Goal: Task Accomplishment & Management: Use online tool/utility

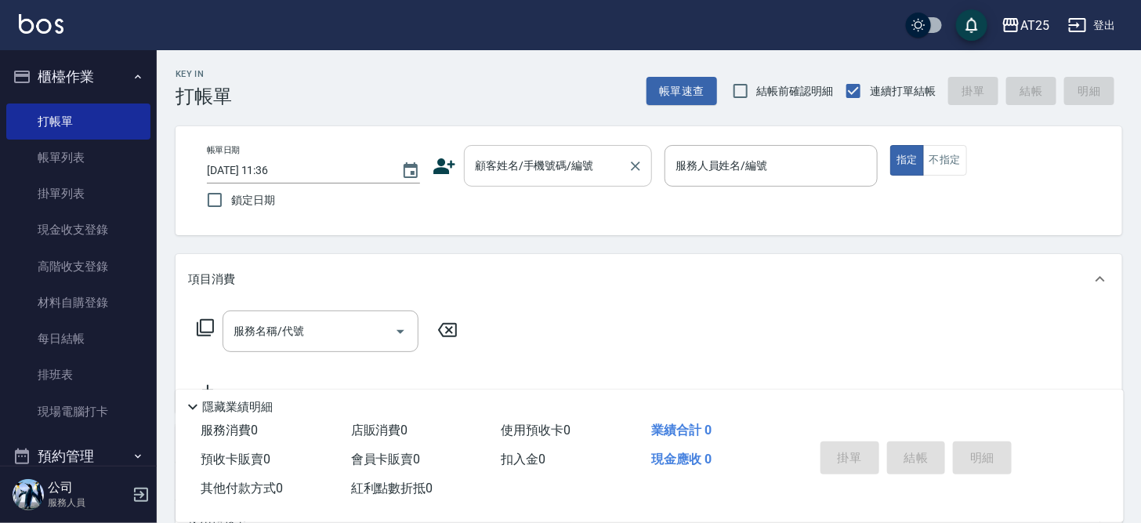
click at [506, 158] on div "顧客姓名/手機號碼/編號 顧客姓名/手機號碼/編號" at bounding box center [558, 166] width 188 height 42
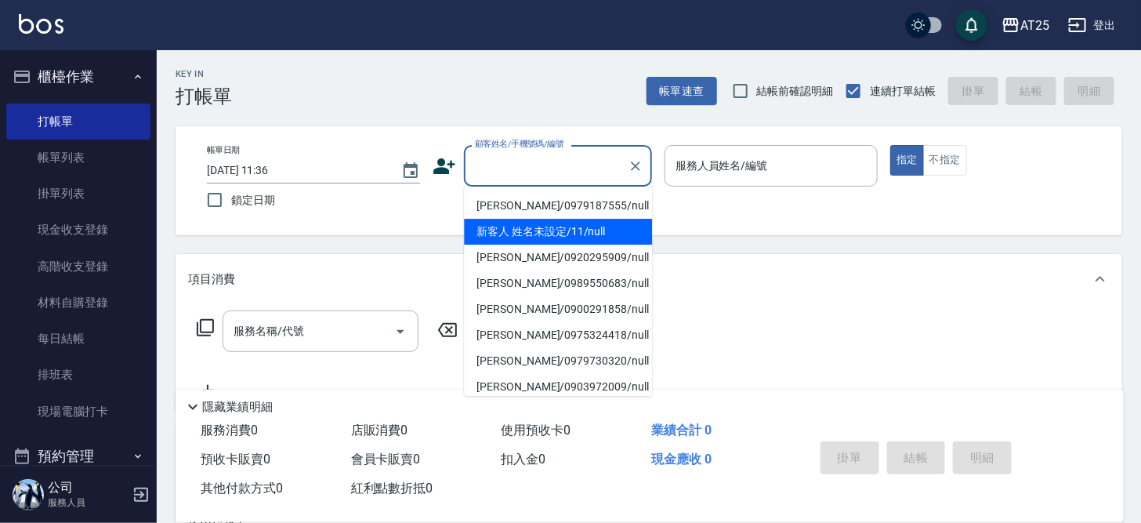
click at [601, 234] on li "新客人 姓名未設定/11/null" at bounding box center [558, 232] width 188 height 26
type input "新客人 姓名未設定/11/null"
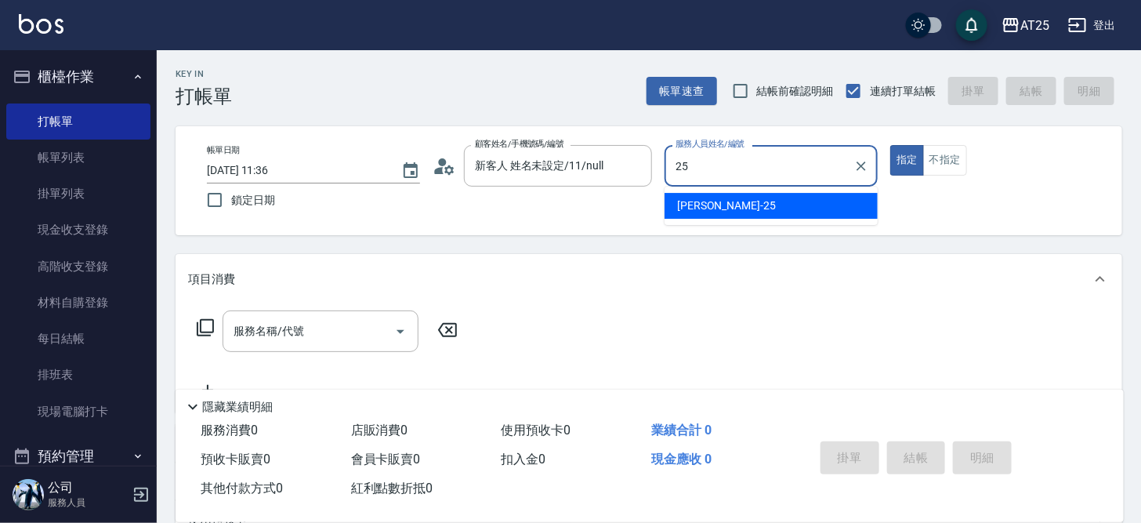
type input "Evan-25"
type button "true"
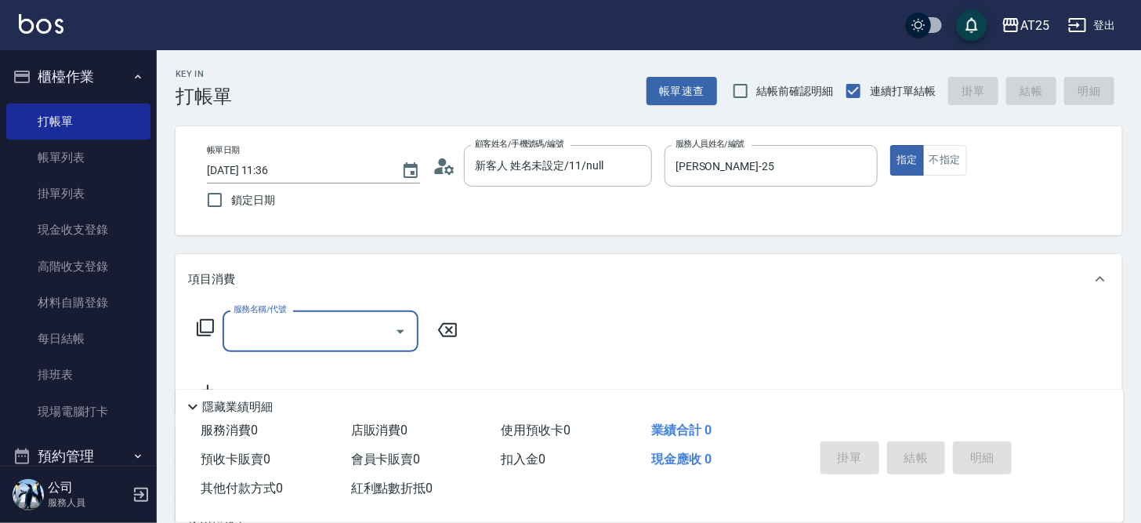
type input "0"
type input "301"
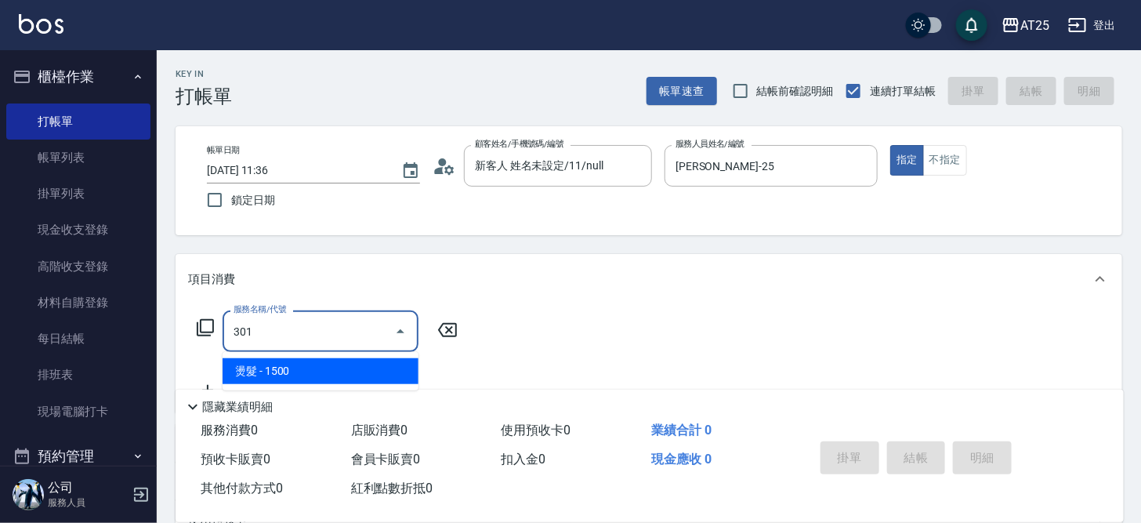
type input "150"
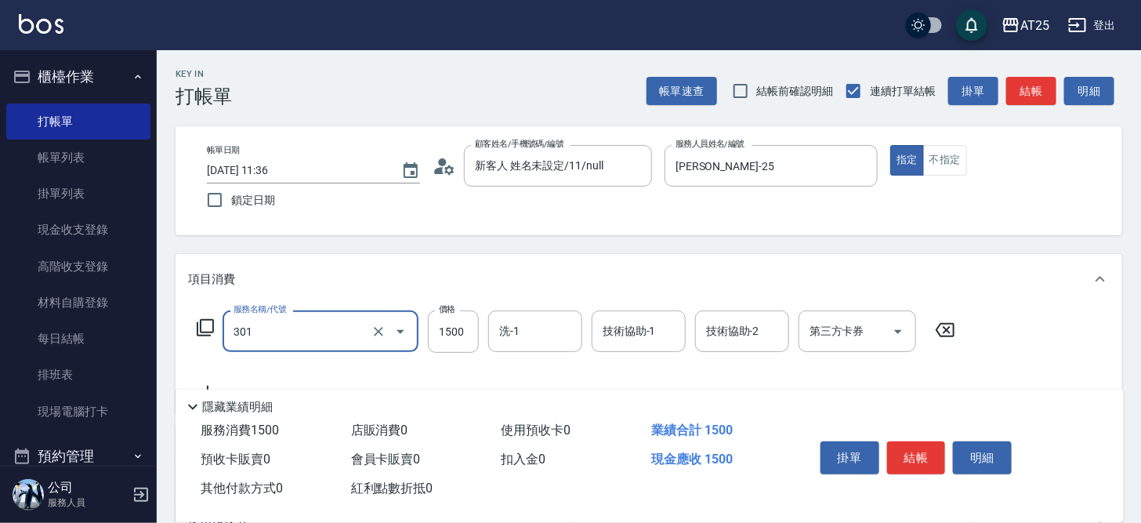
type input "燙髮(301)"
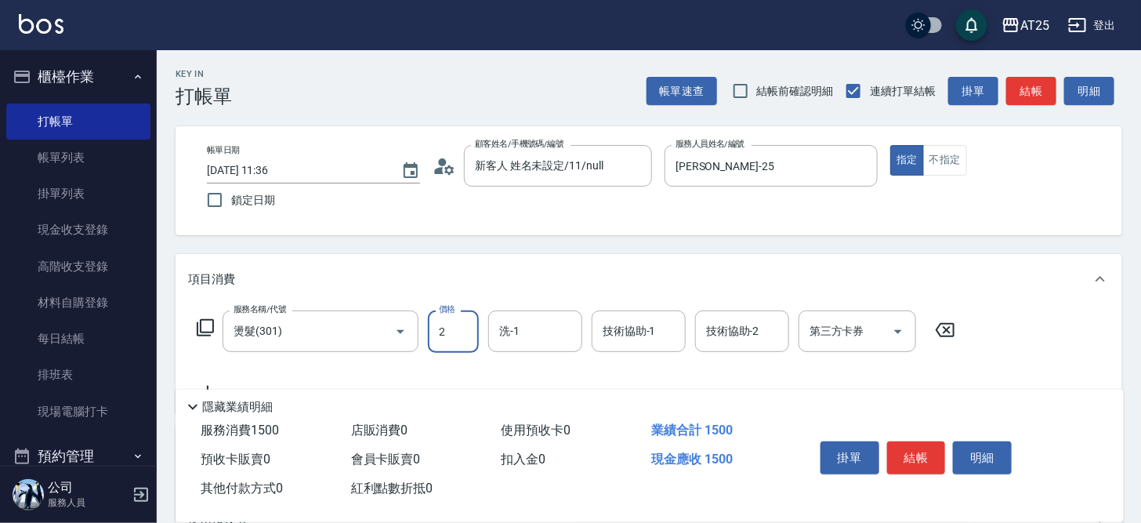
type input "20"
type input "200"
type input "20000"
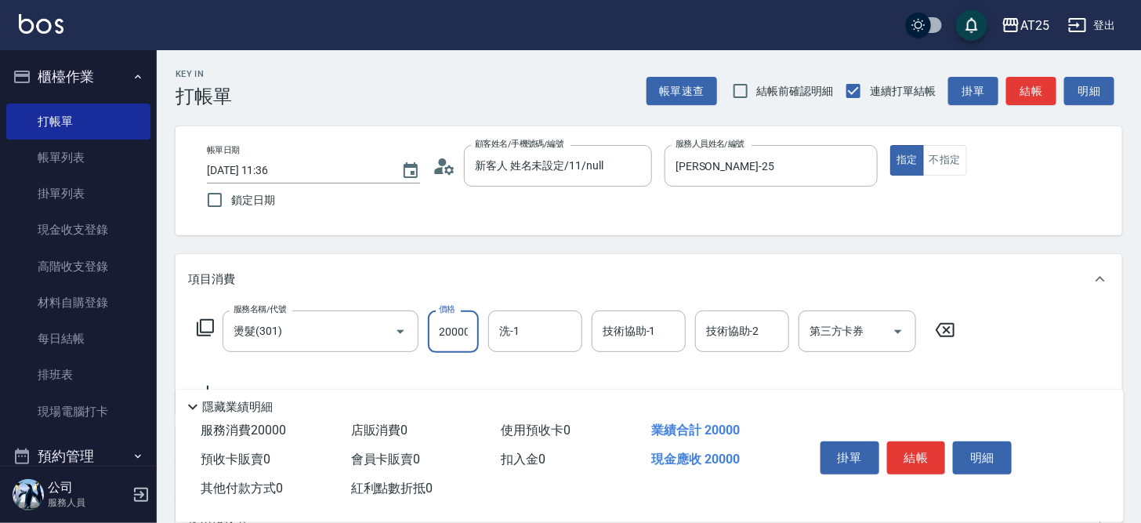
scroll to position [0, 1]
type input "200"
type input "2000"
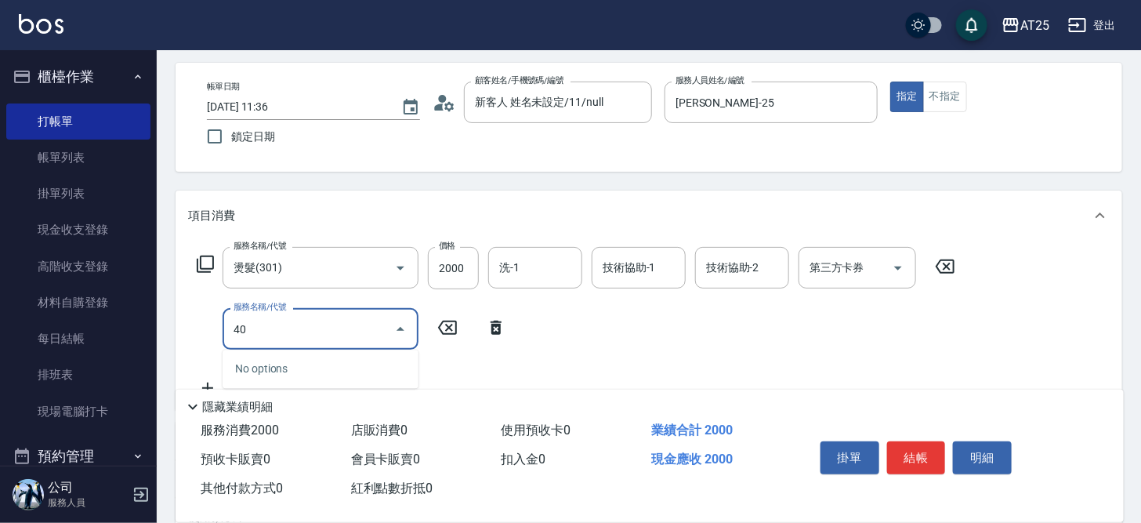
type input "401"
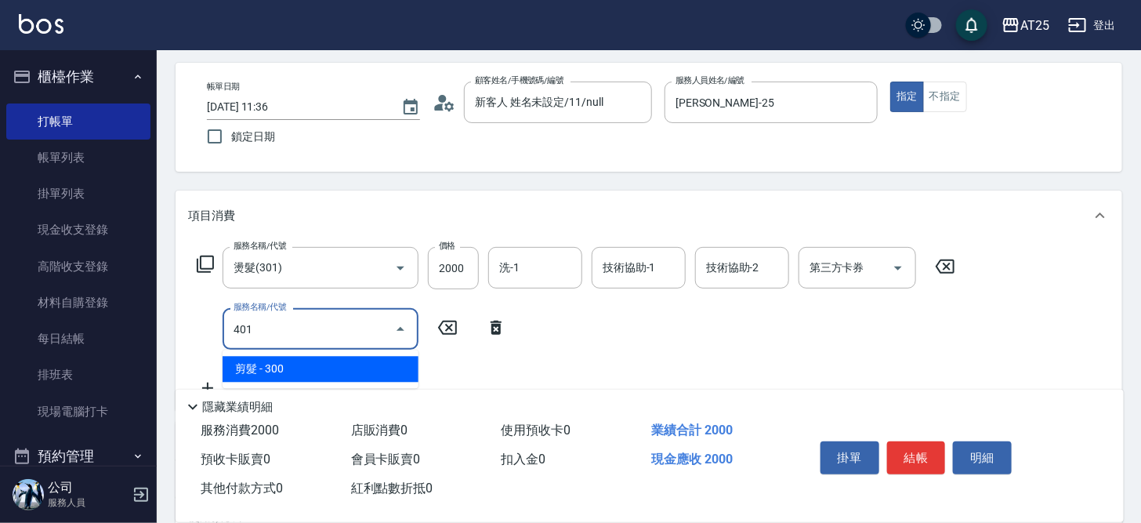
type input "230"
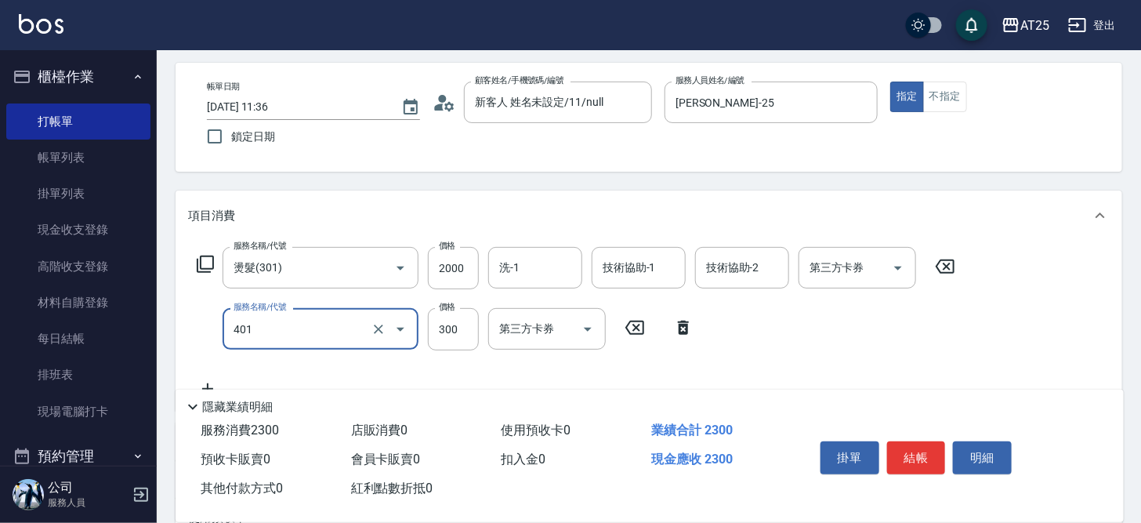
type input "剪髮(401)"
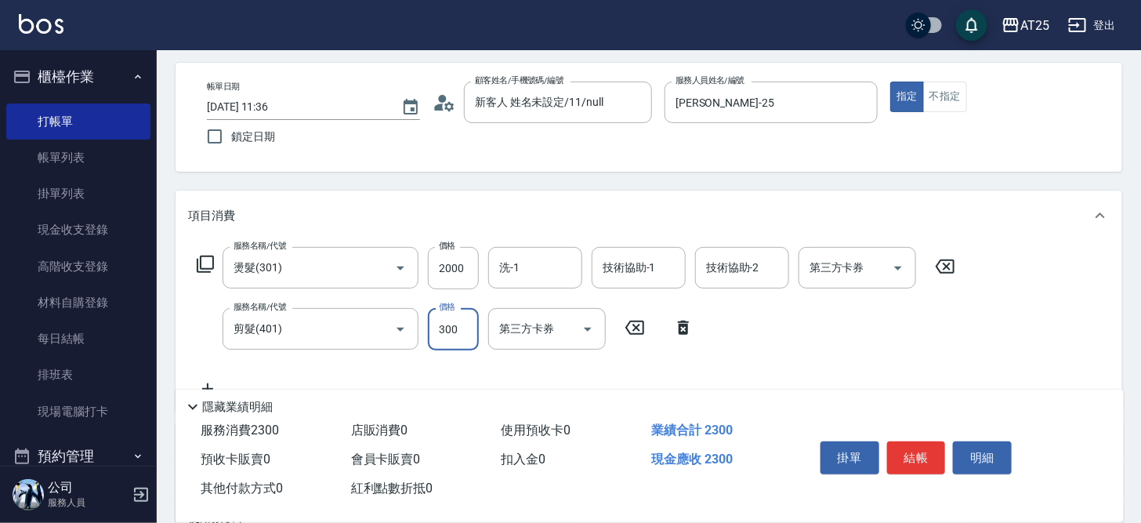
type input "200"
type input "60"
type input "260"
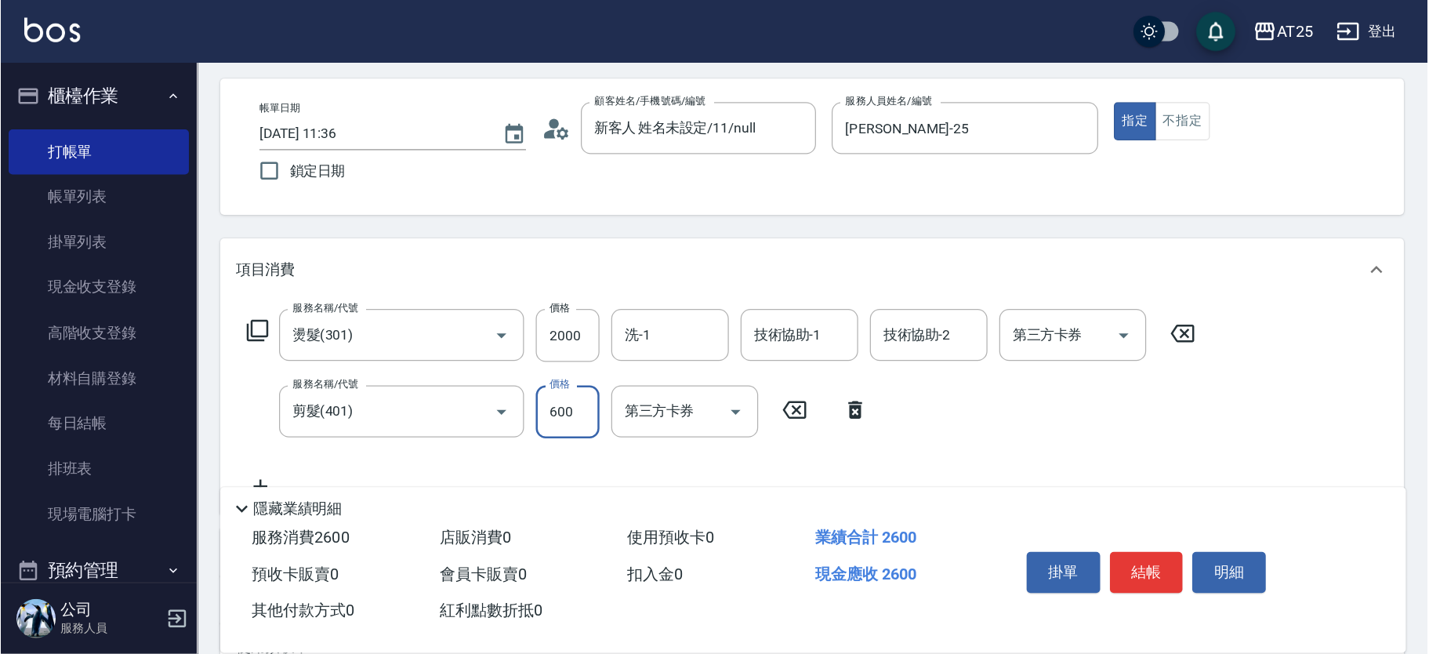
scroll to position [0, 0]
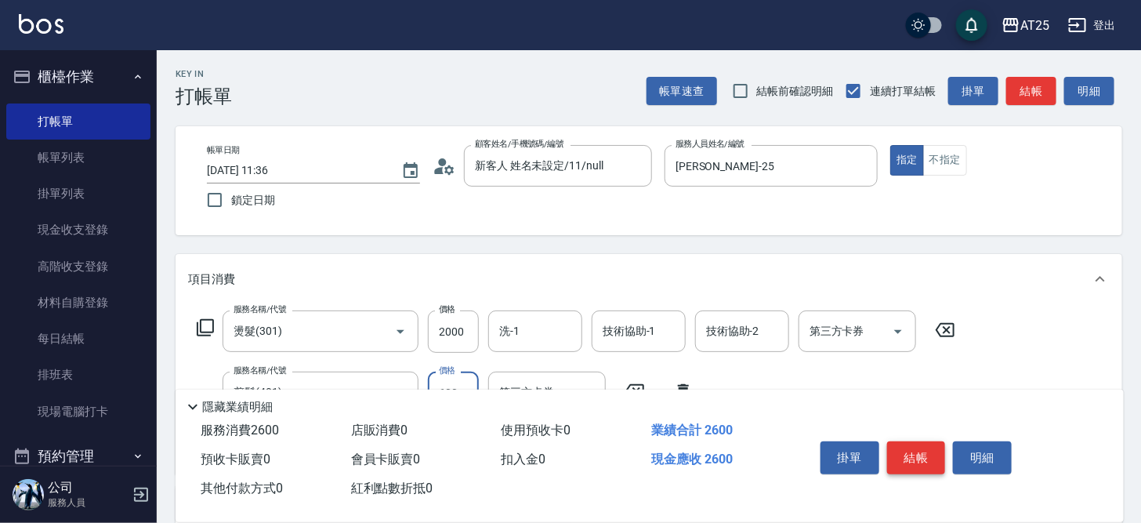
type input "600"
click at [920, 446] on button "結帳" at bounding box center [916, 457] width 59 height 33
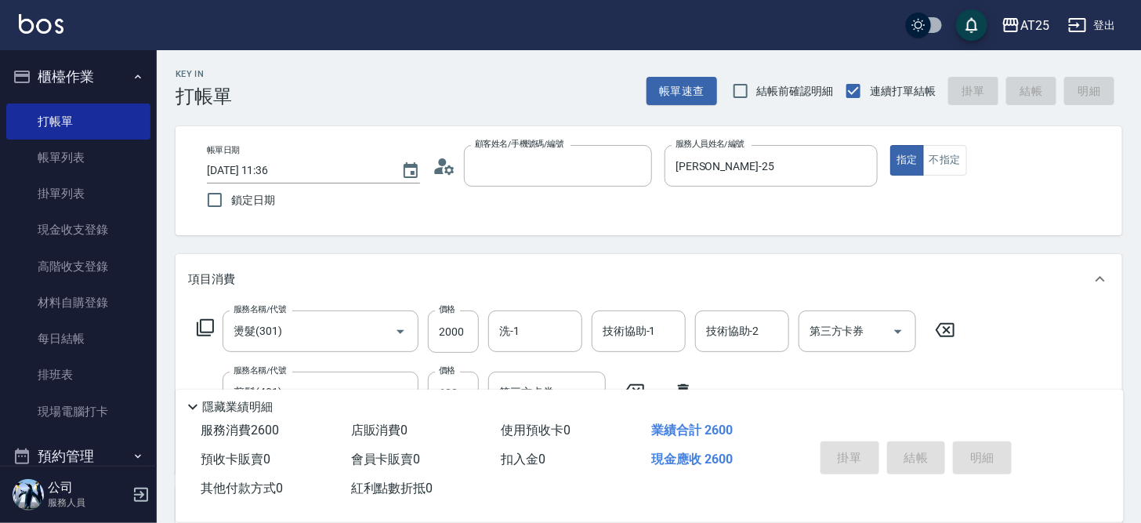
type input "2025/08/19 15:08"
type input "0"
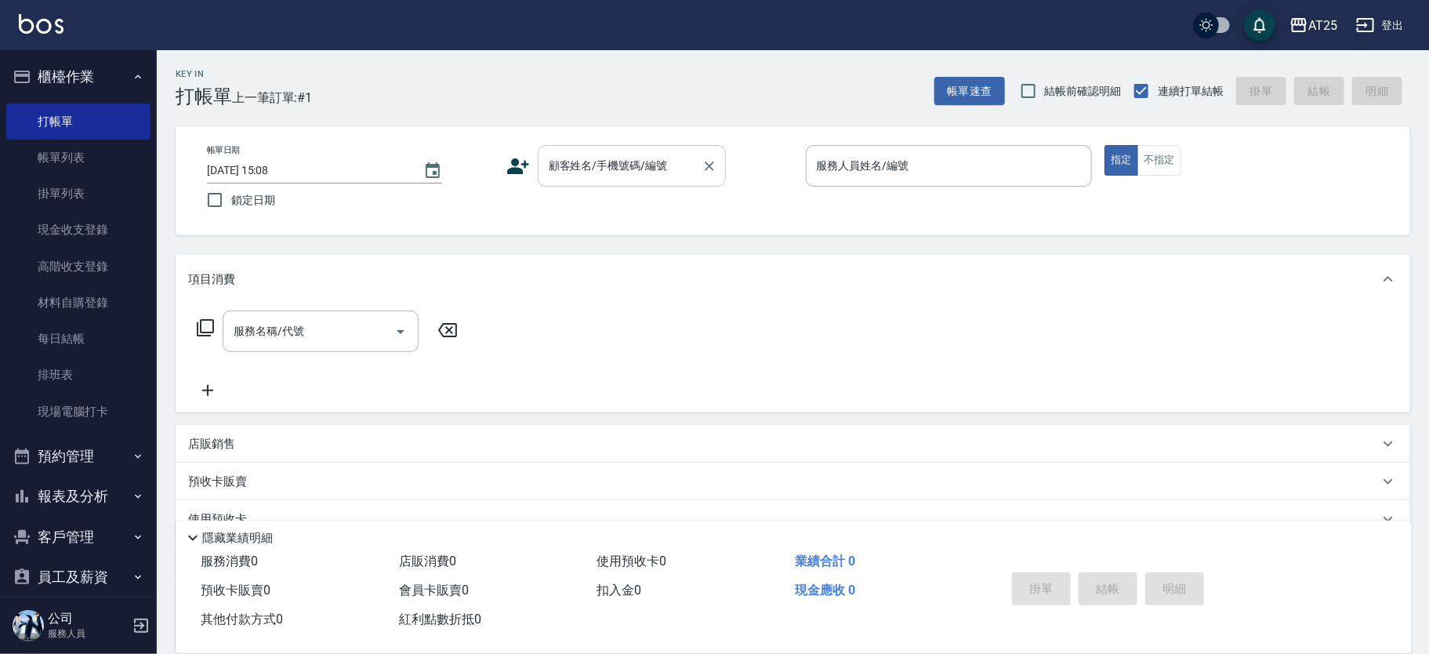
click at [642, 159] on div "顧客姓名/手機號碼/編號 顧客姓名/手機號碼/編號" at bounding box center [632, 166] width 188 height 42
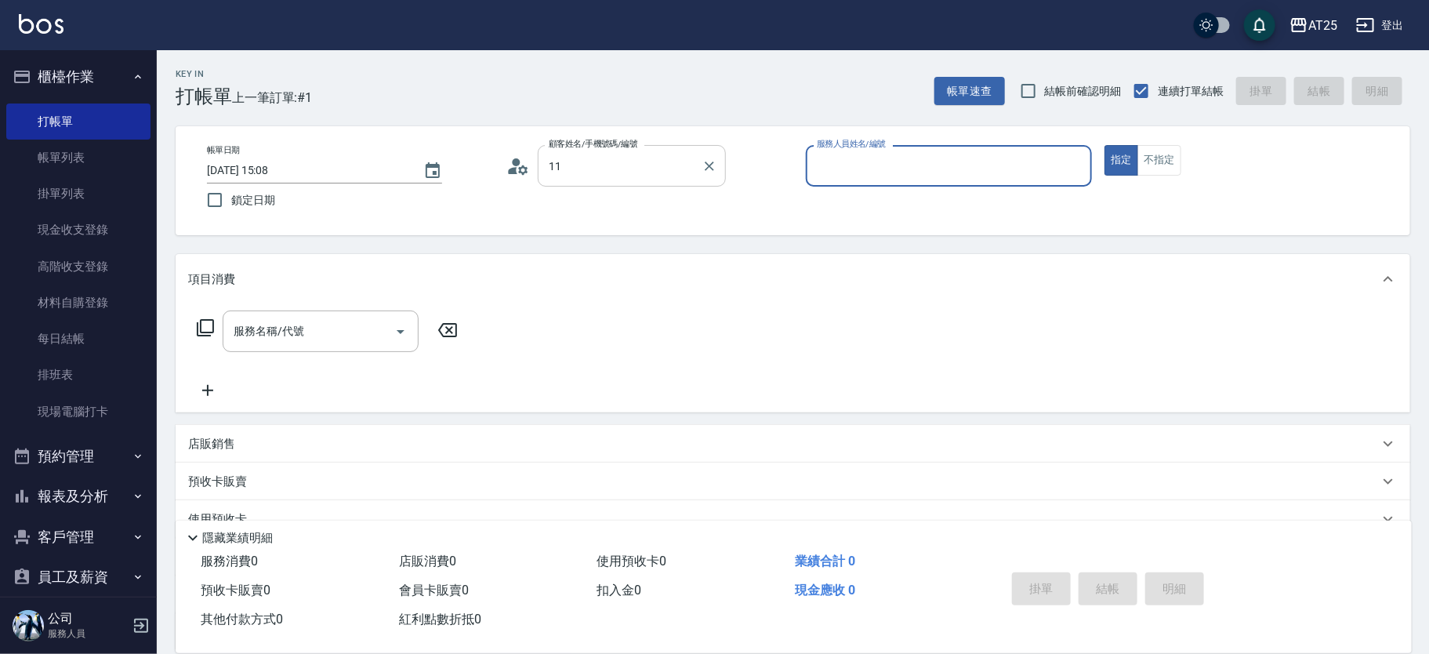
type input "新客人 姓名未設定/11/null"
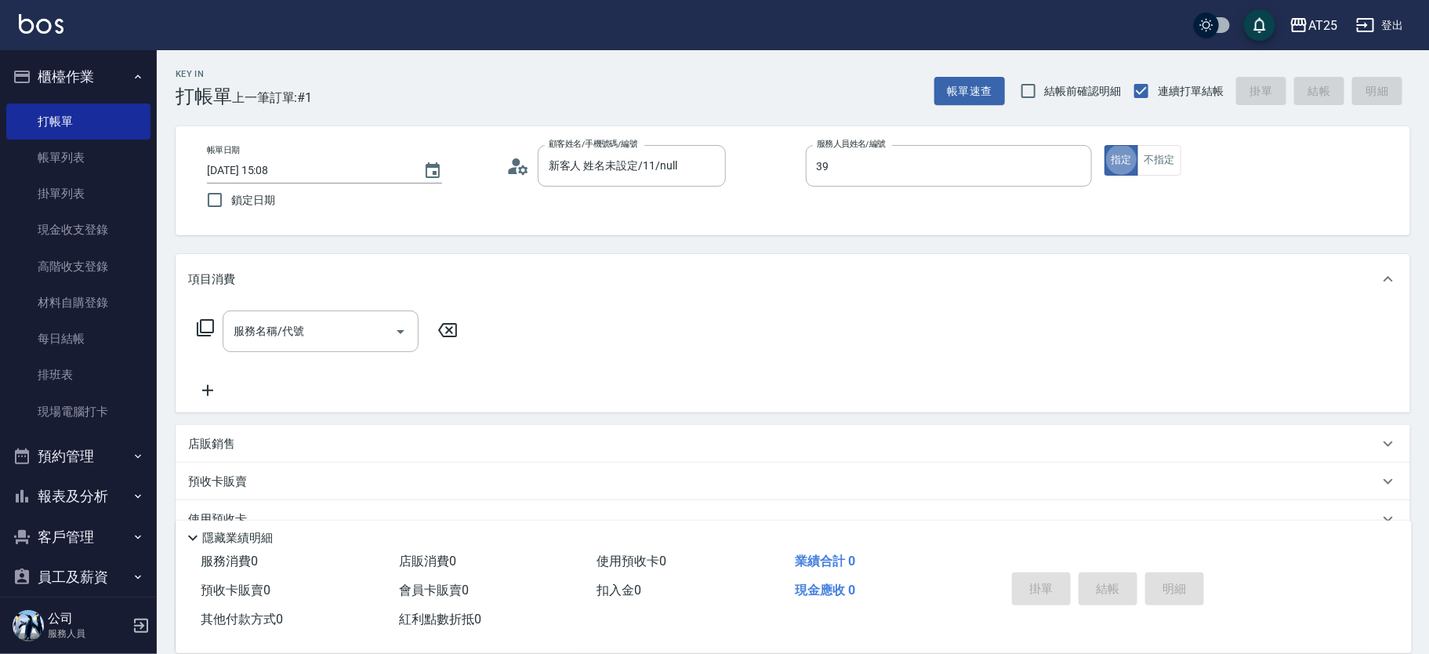
type input "N-39"
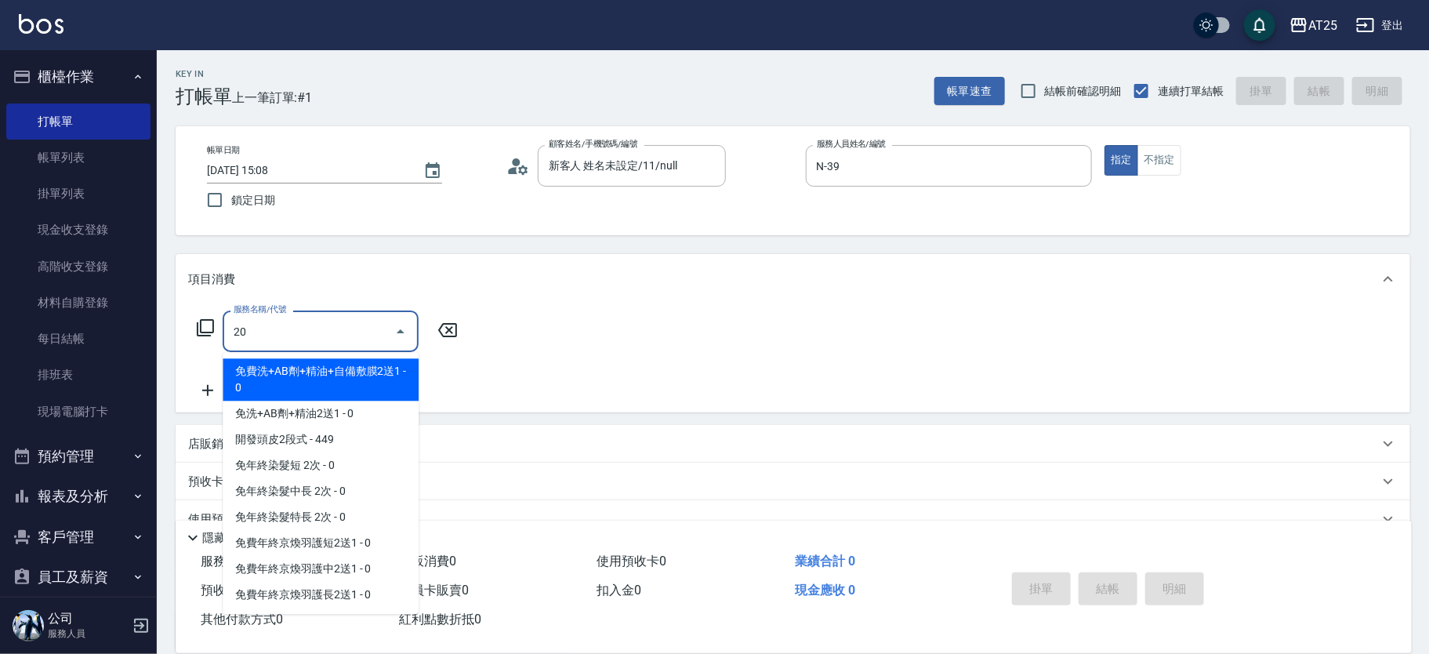
type input "201"
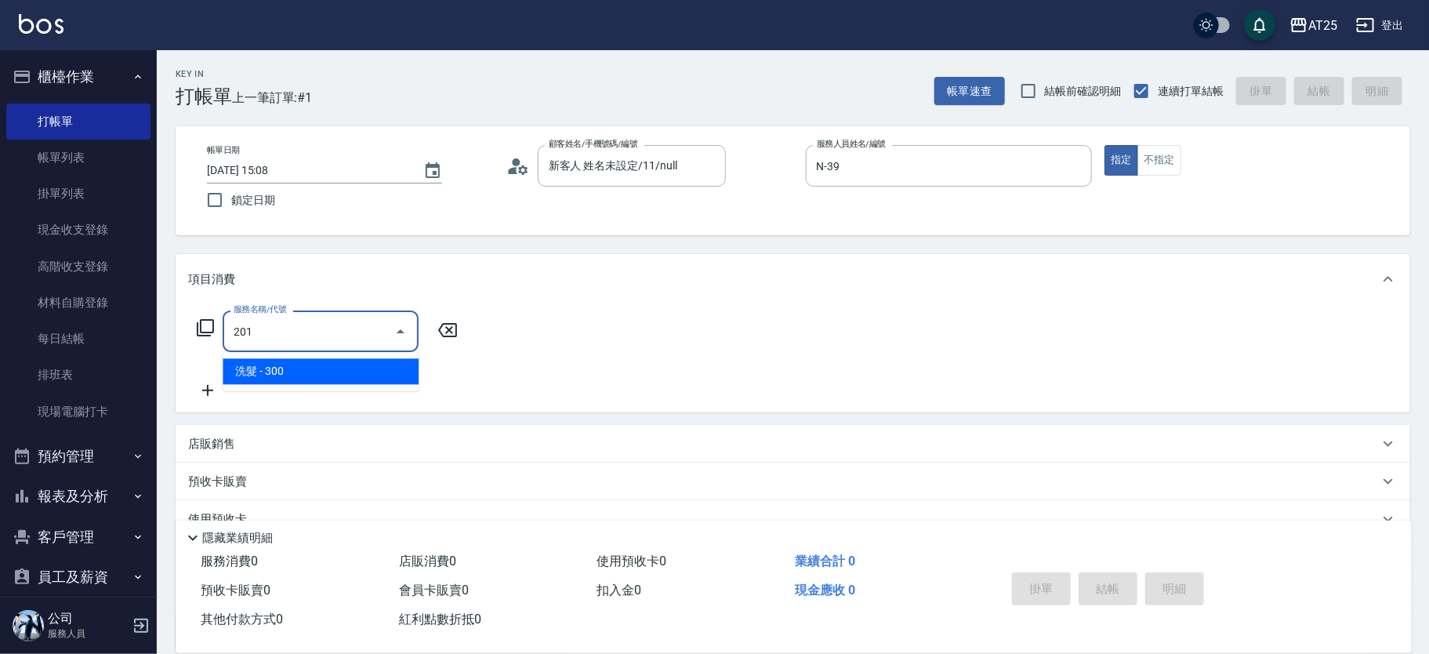
type input "30"
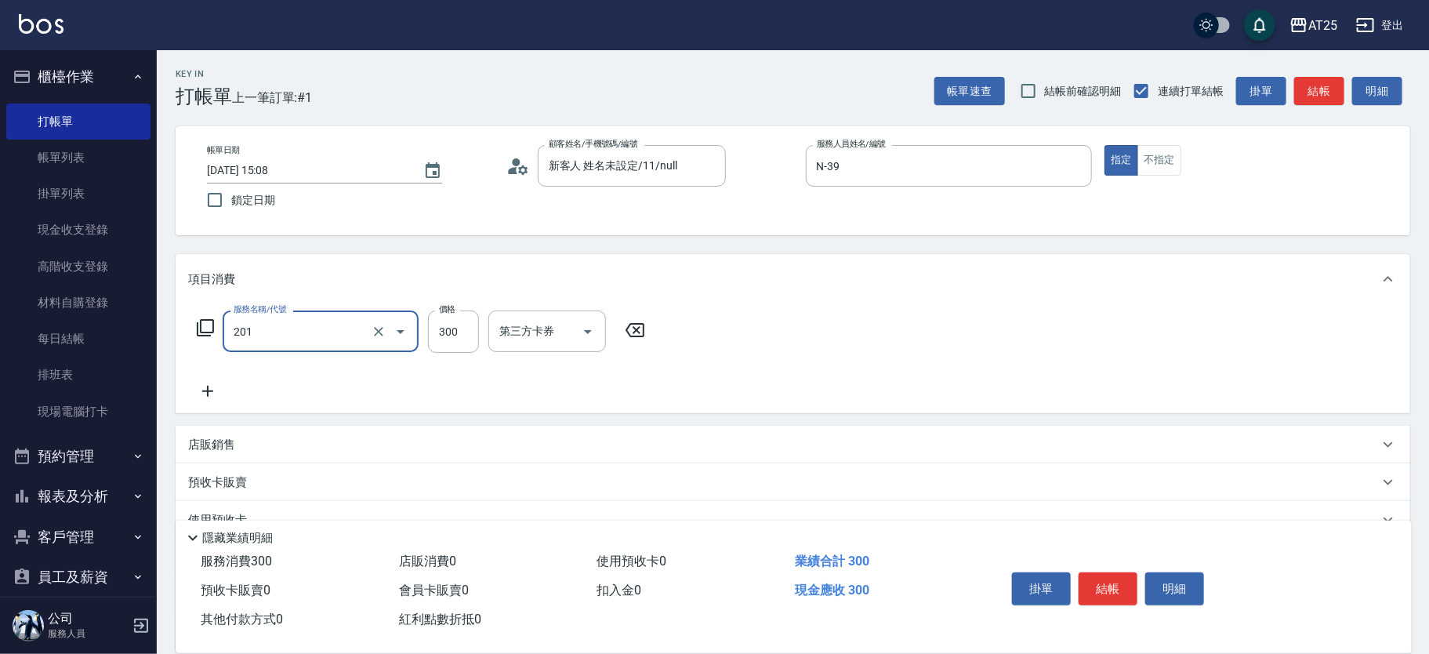
type input "洗髮(201)"
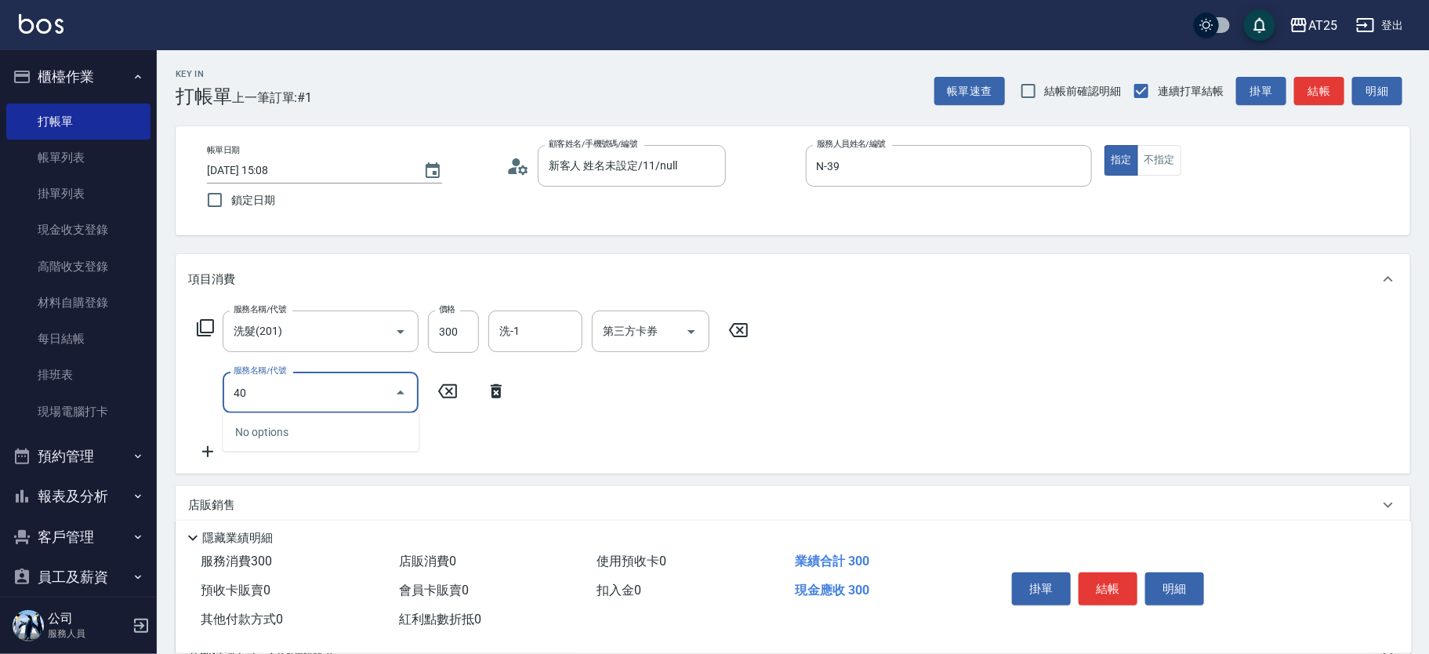
type input "401"
type input "60"
type input "剪髮(401)"
type input "30"
type input "20"
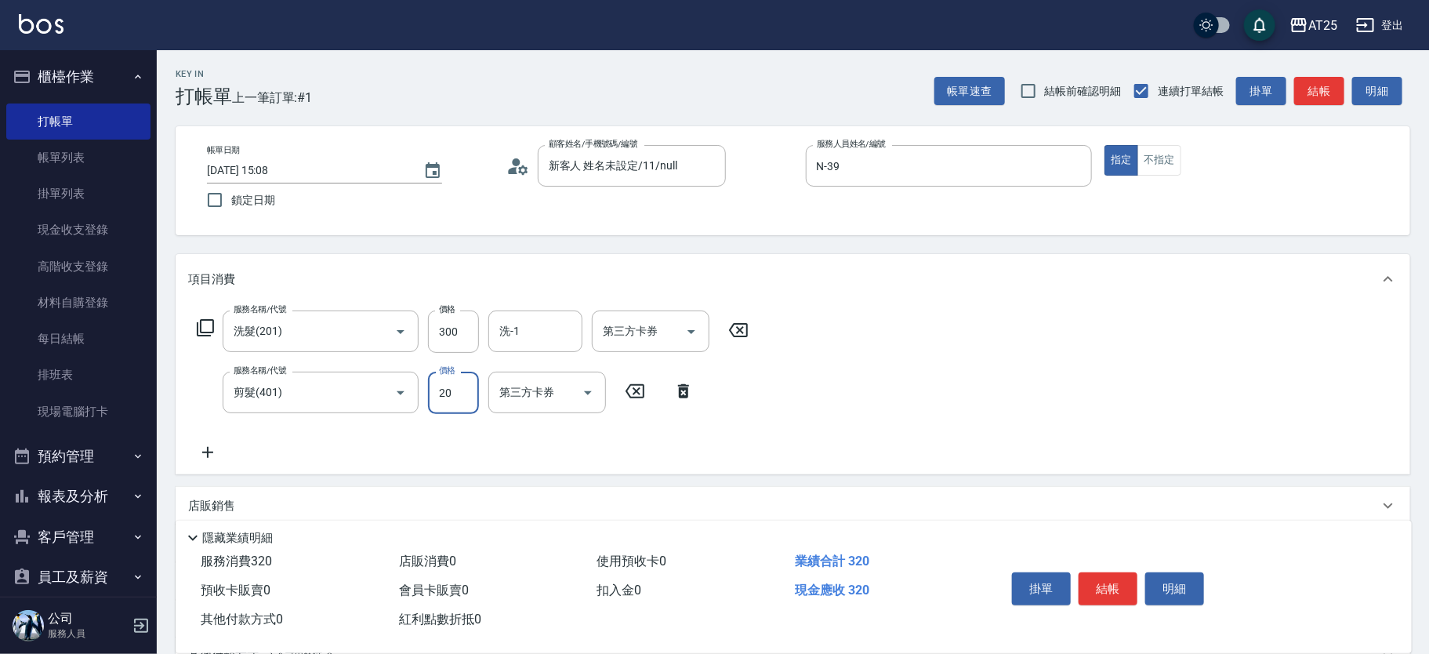
type input "50"
type input "200"
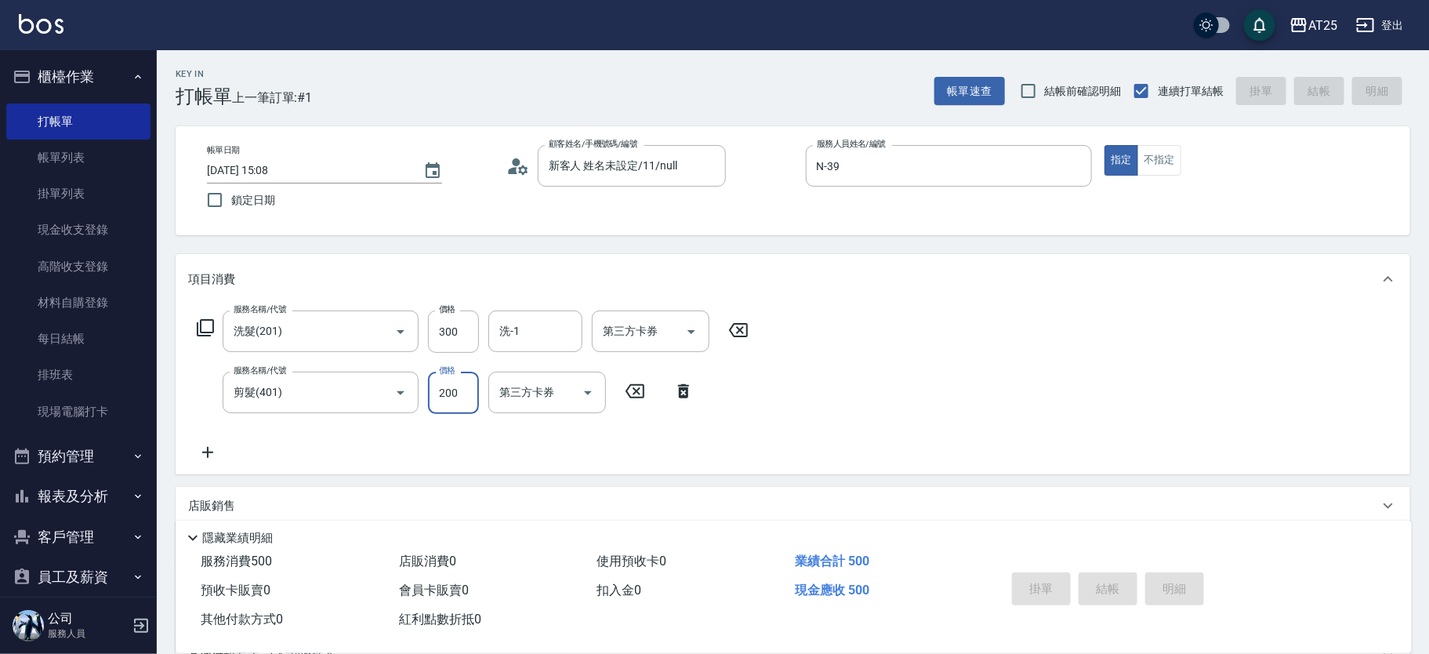
type input "0"
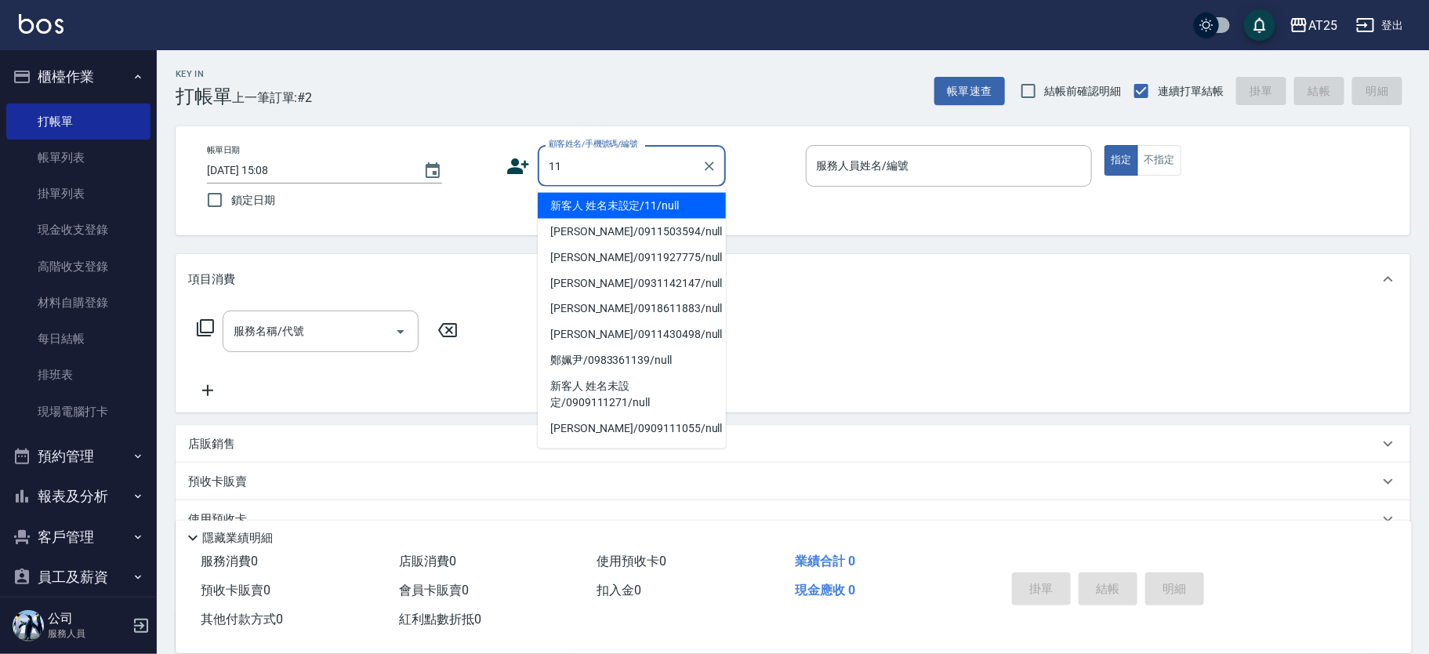
type input "新客人 姓名未設定/11/null"
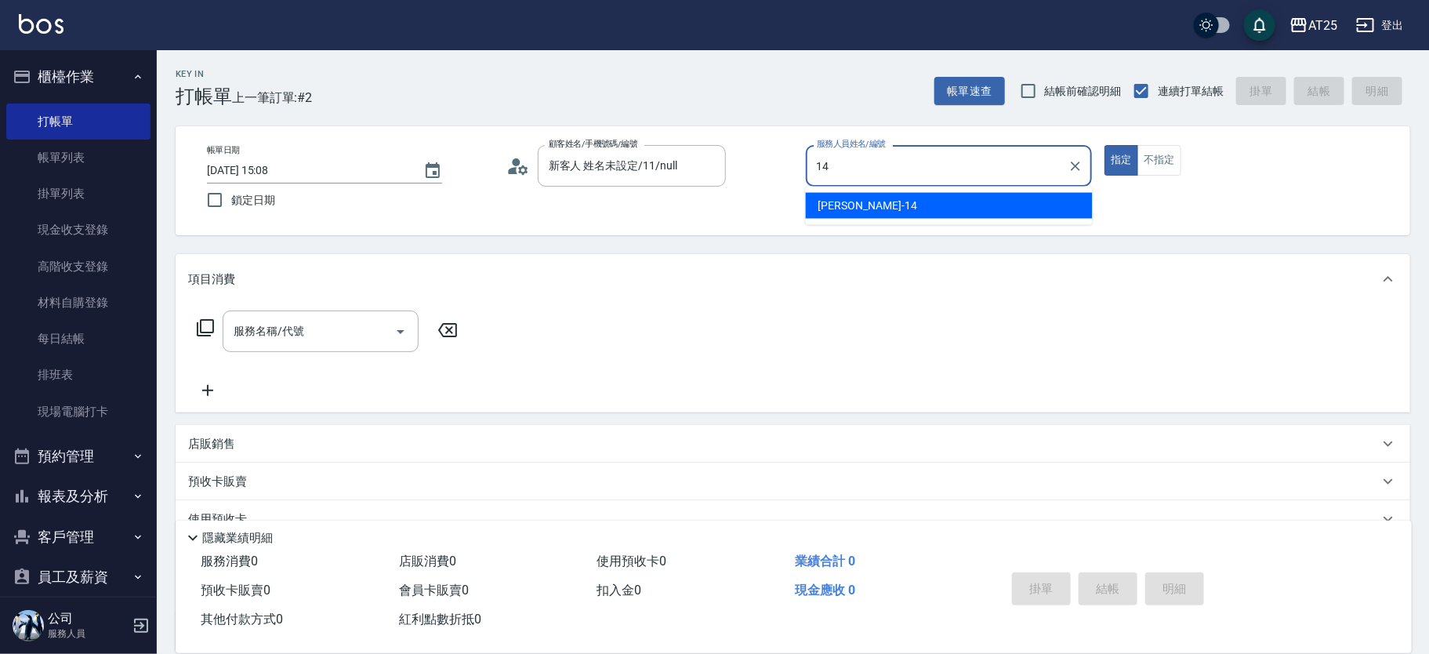
type input "Ken-14"
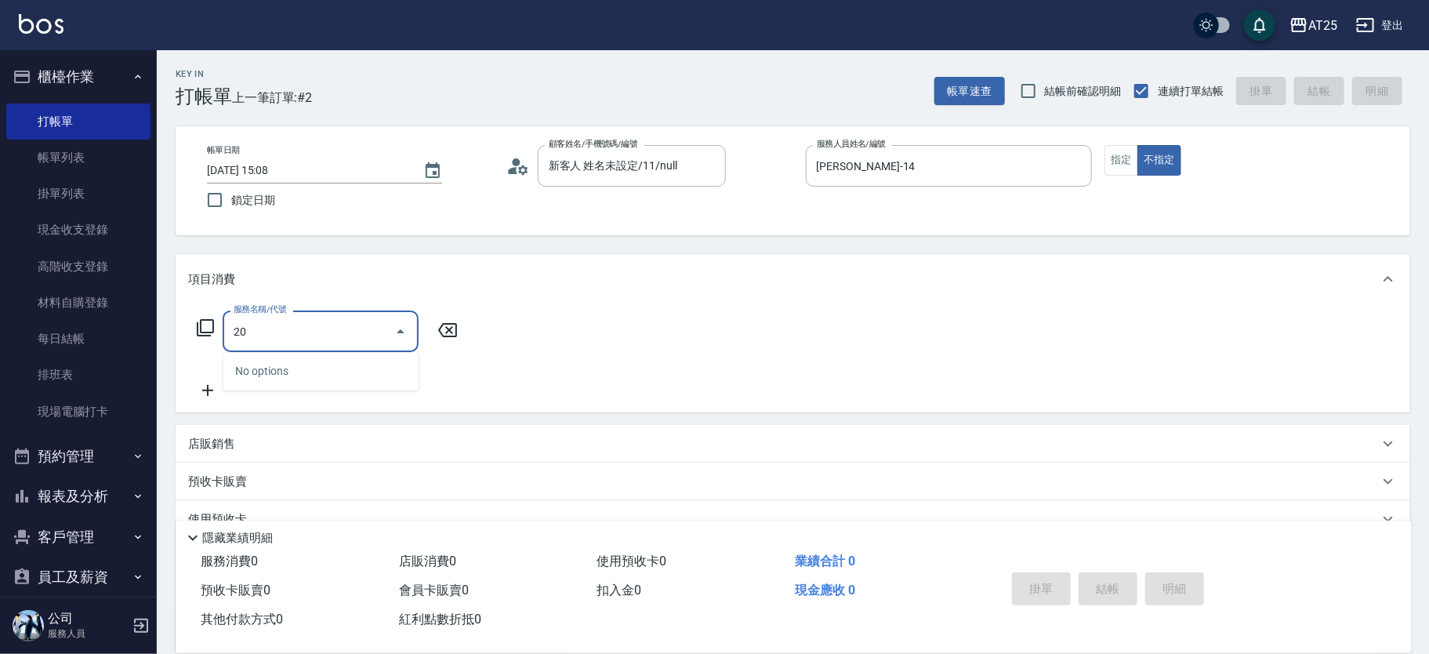
type input "201"
type input "30"
type input "洗髮(201)"
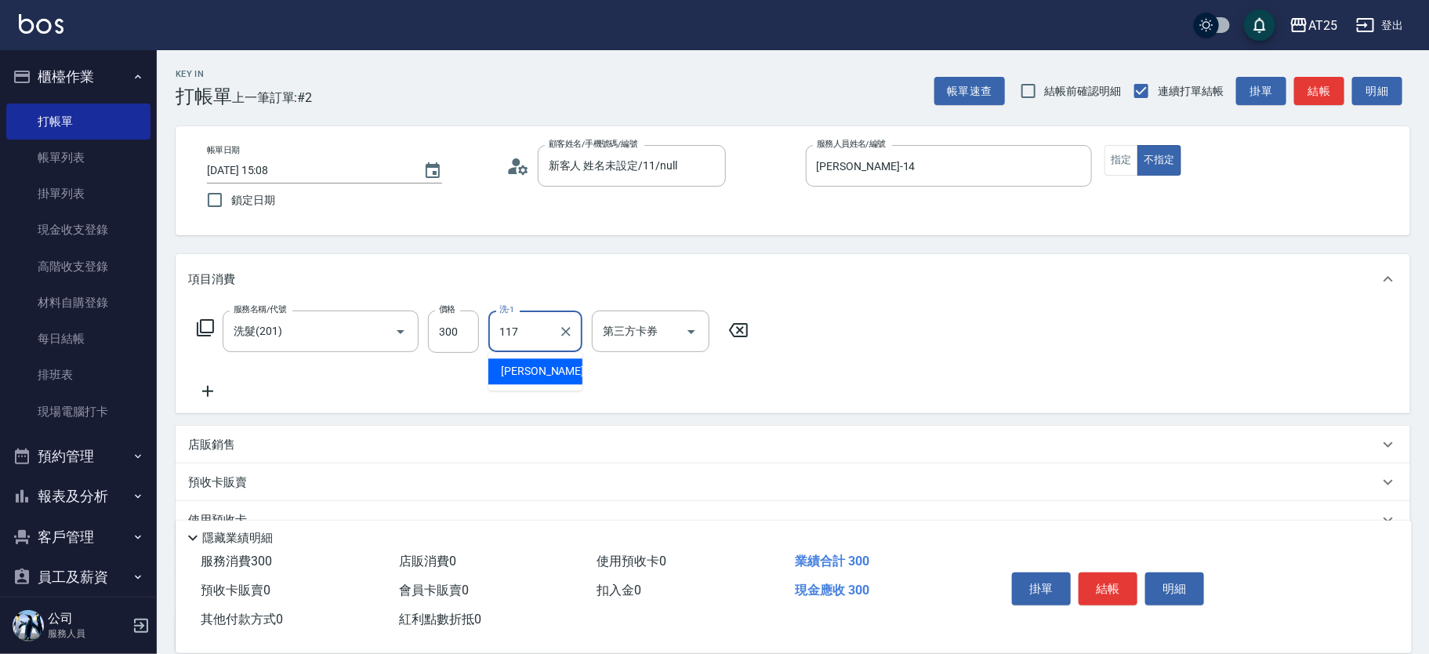
type input "小祐-117"
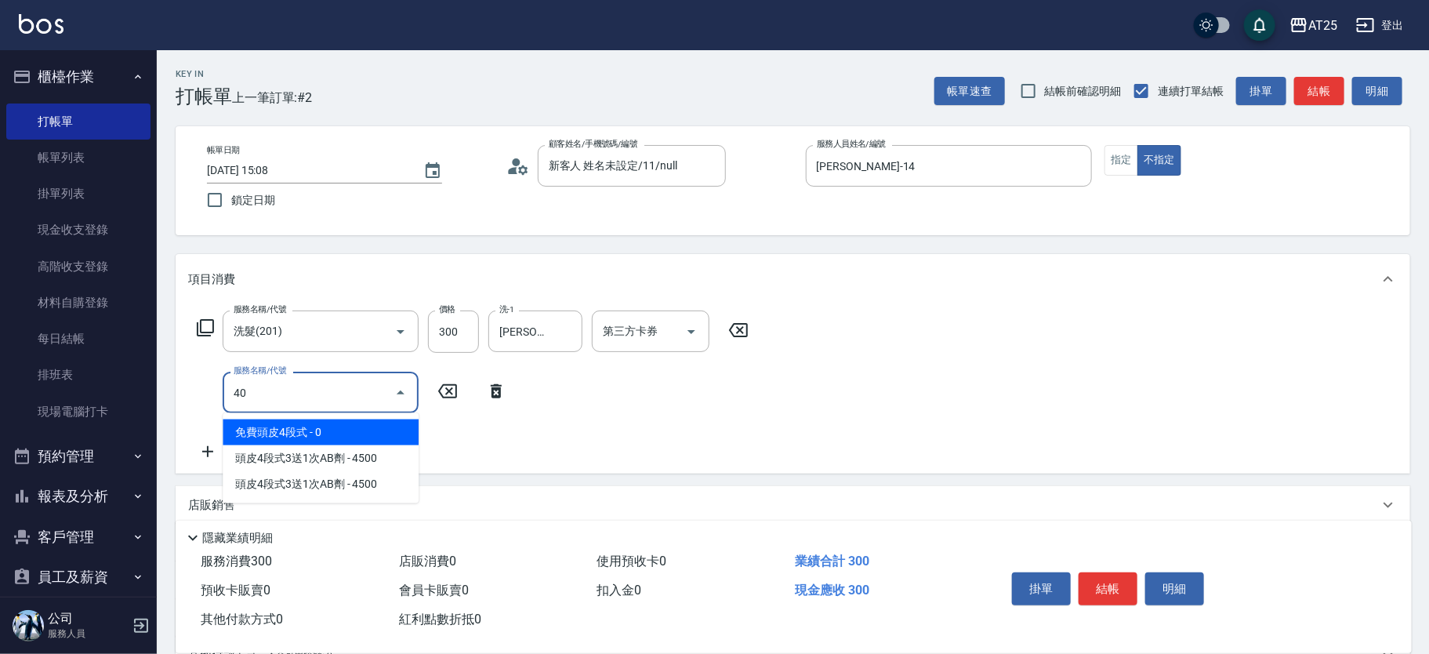
type input "401"
type input "60"
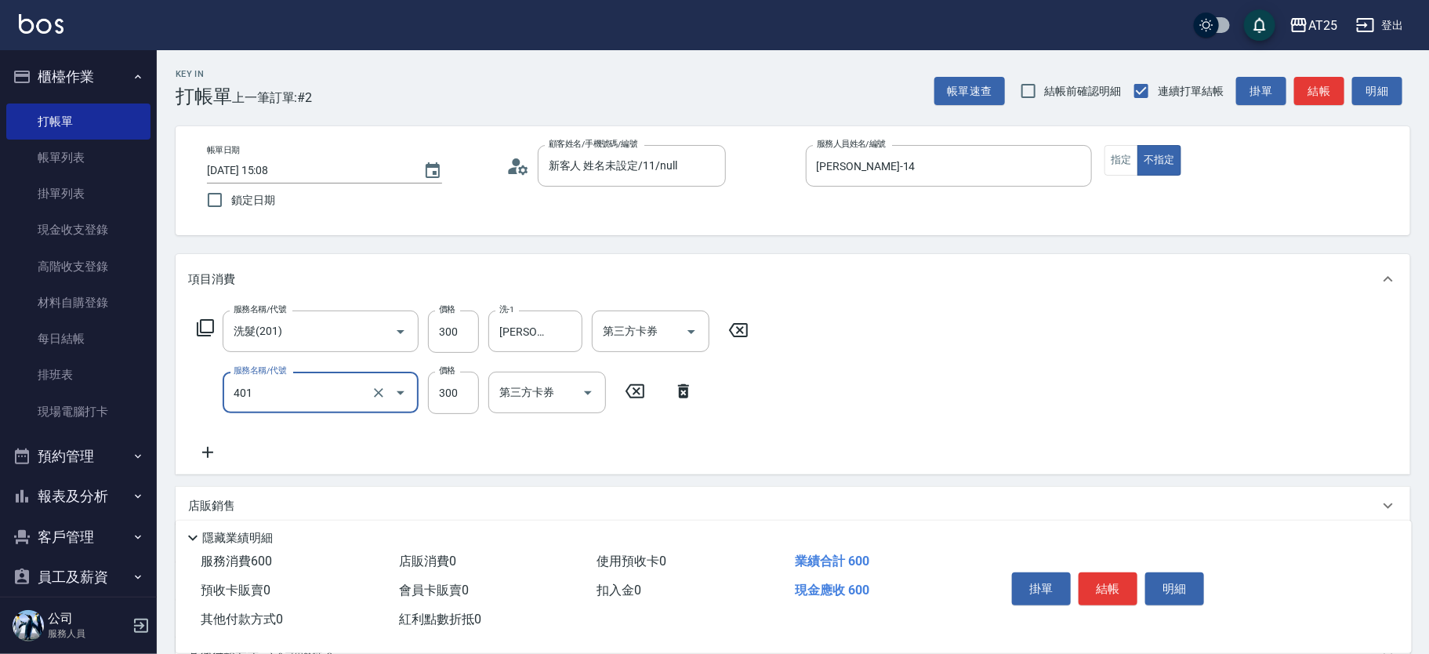
type input "剪髮(401)"
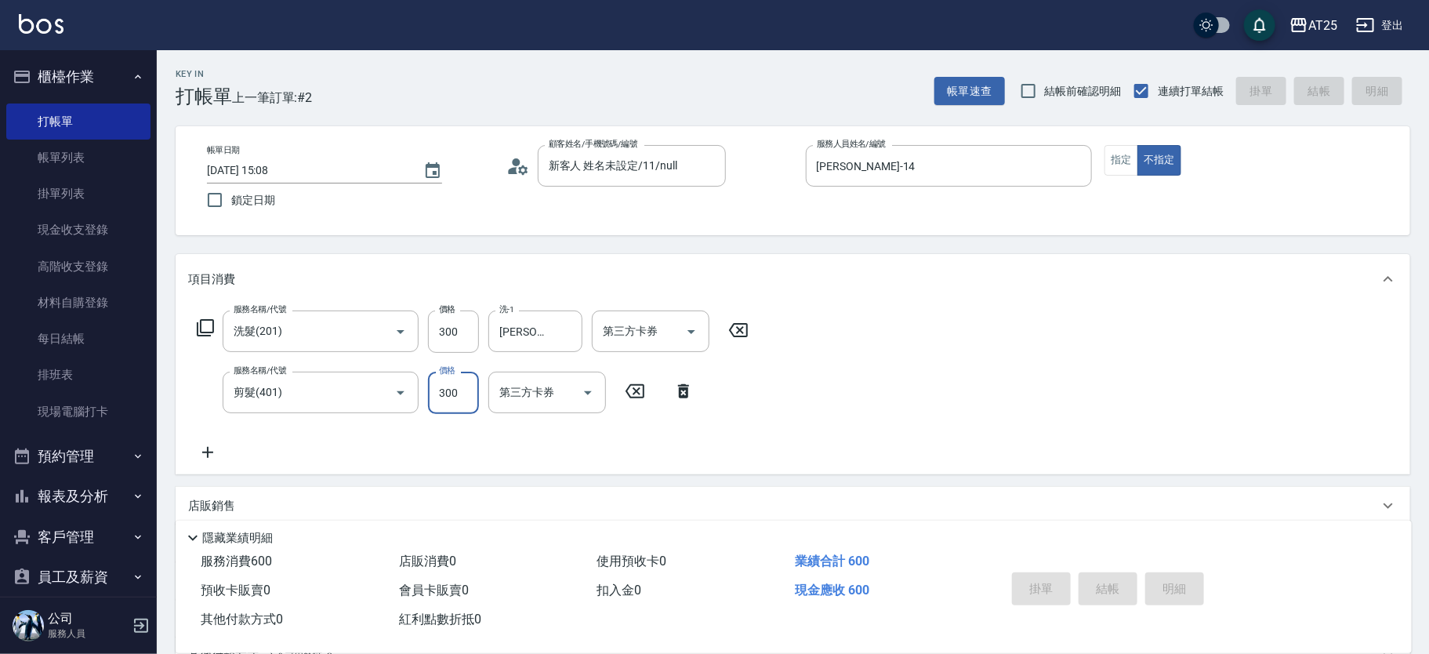
type input "0"
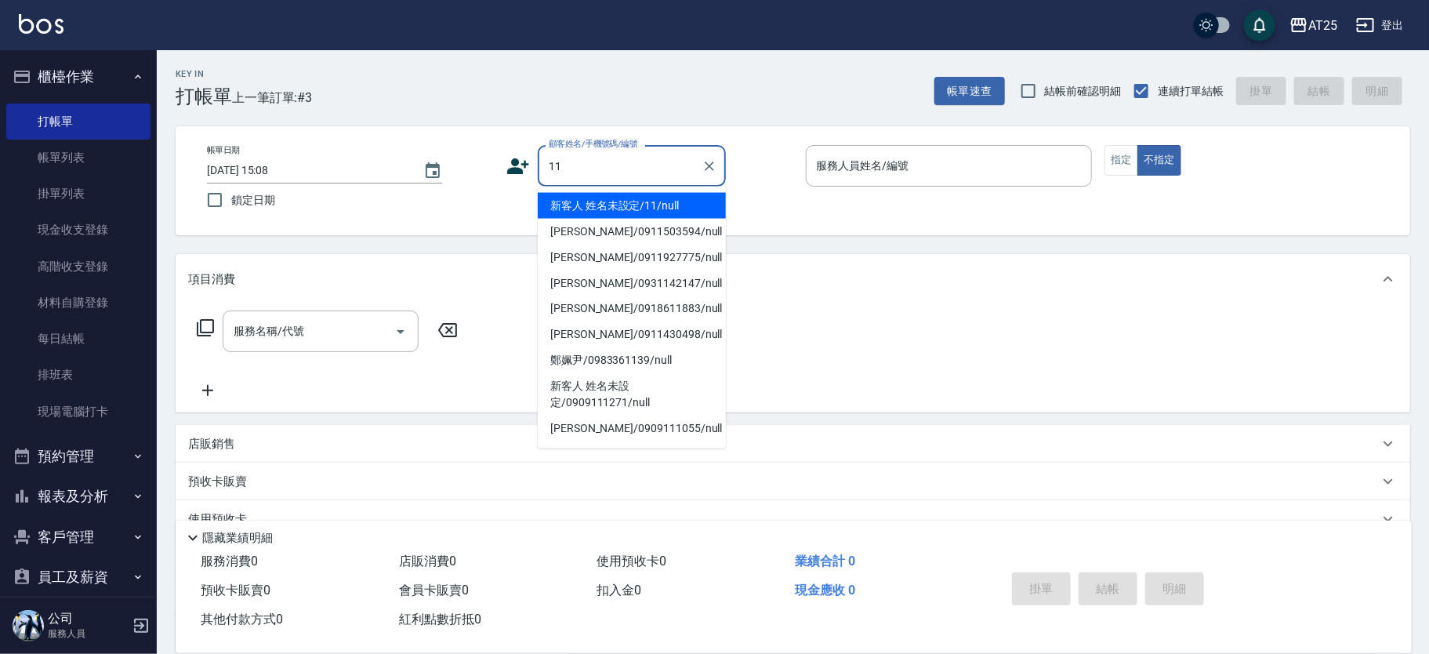
type input "新客人 姓名未設定/11/null"
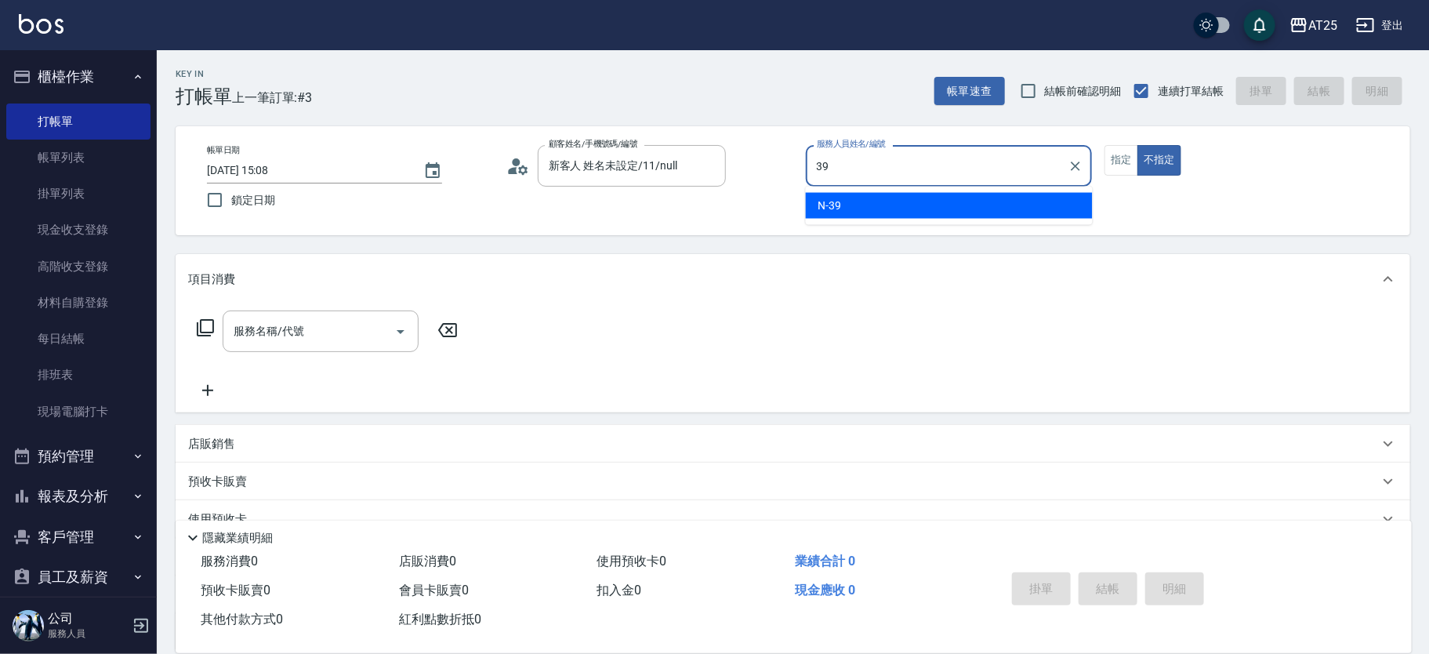
type input "N-39"
type button "false"
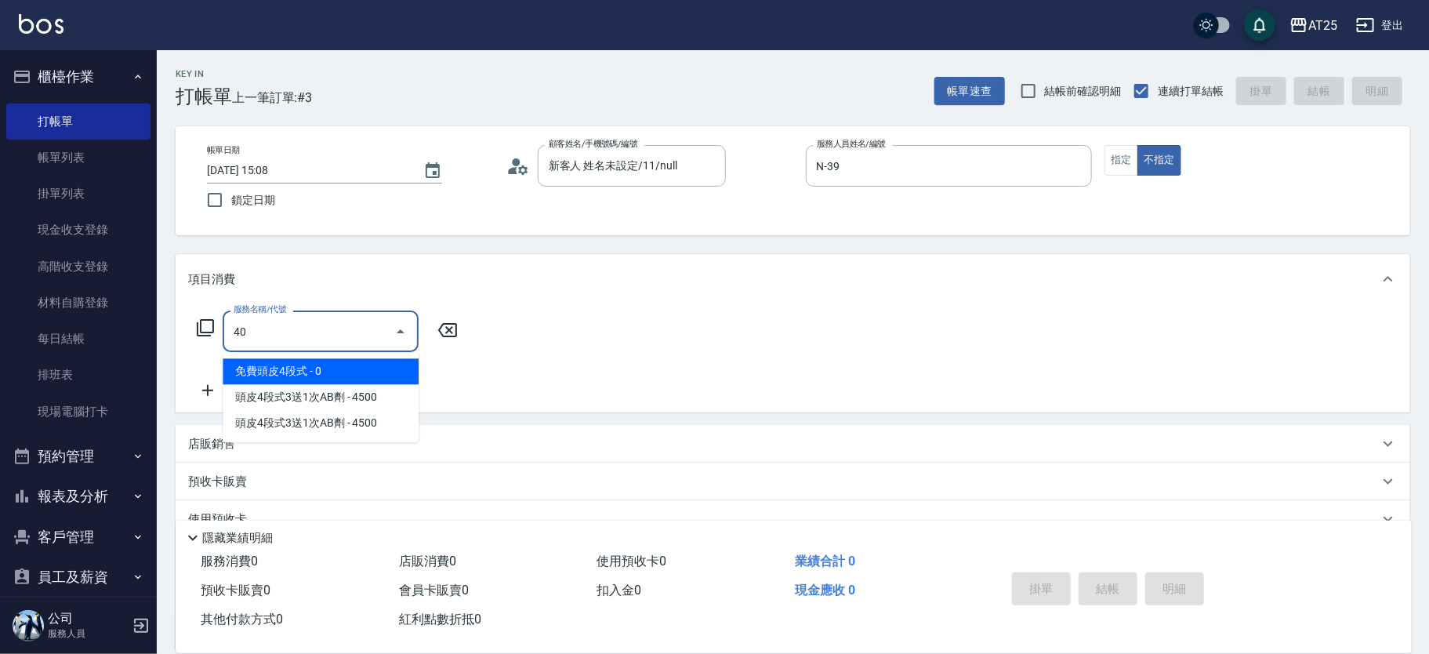
type input "401"
type input "30"
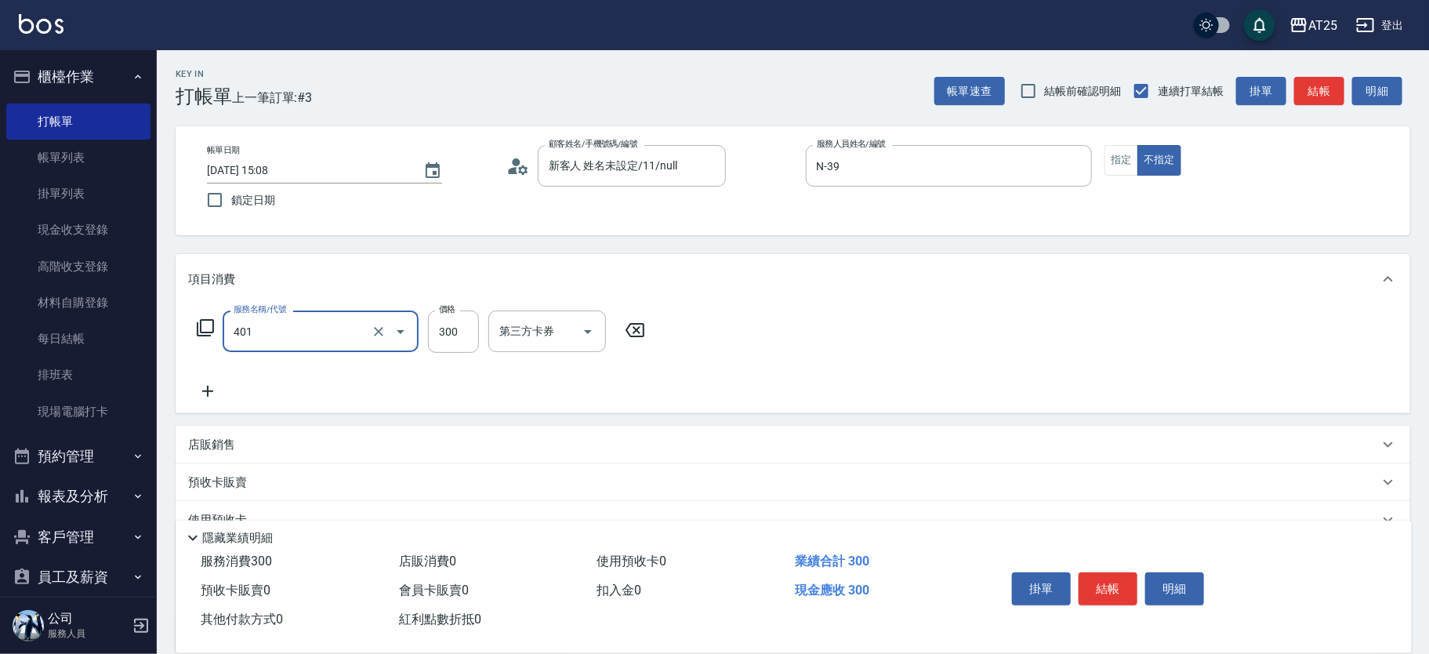
type input "剪髮(401)"
type input "0"
type input "10"
type input "100"
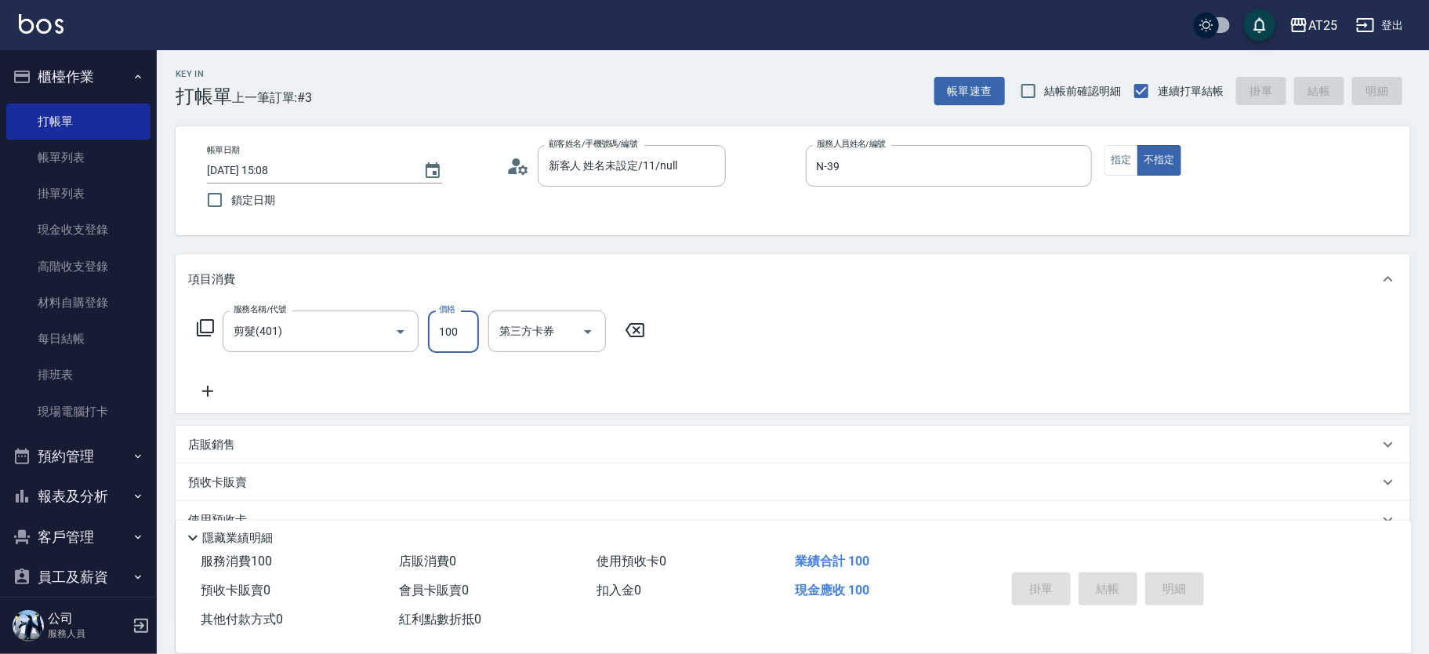
type input "0"
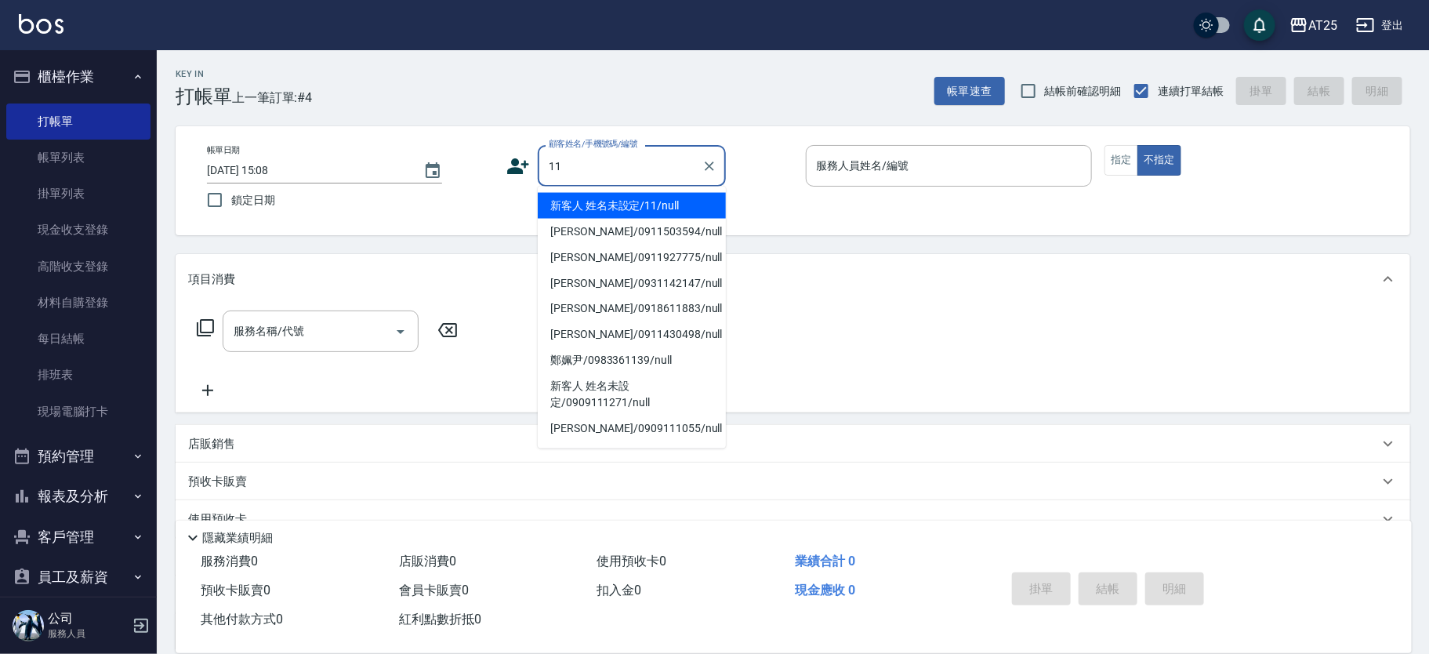
type input "新客人 姓名未設定/11/null"
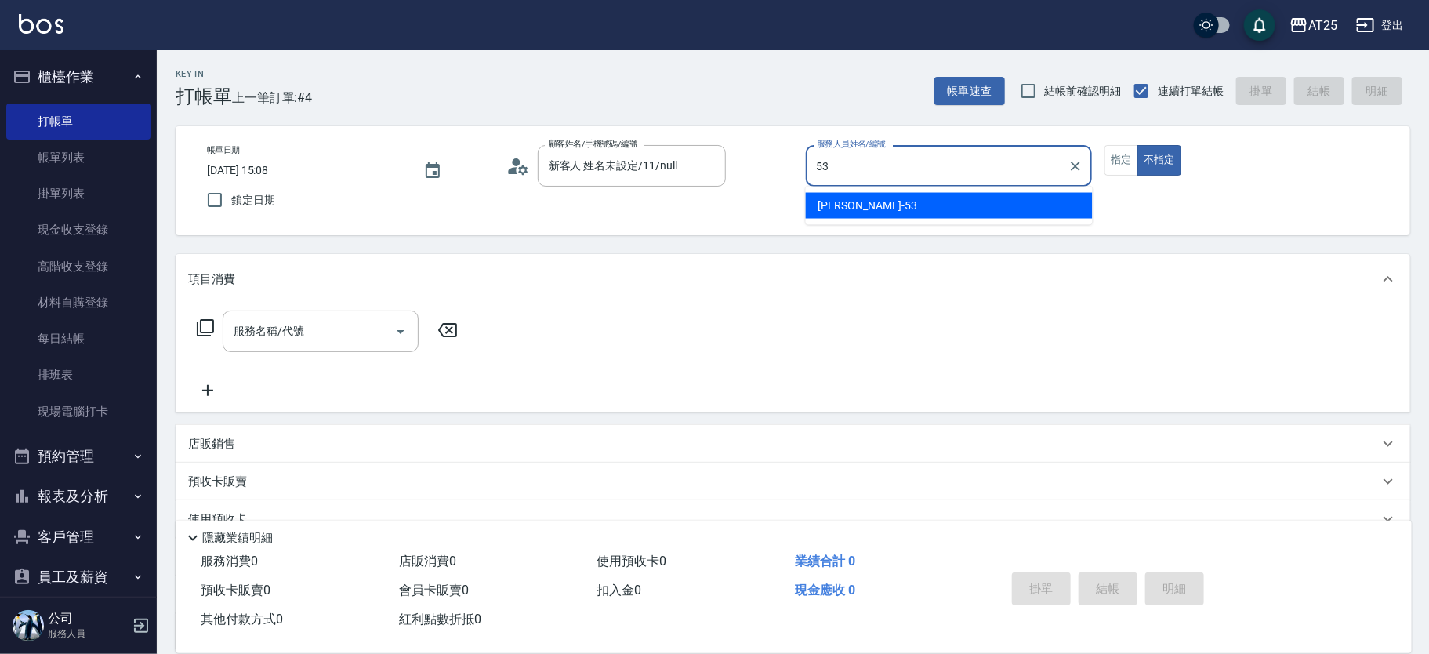
type input "Jerry-53"
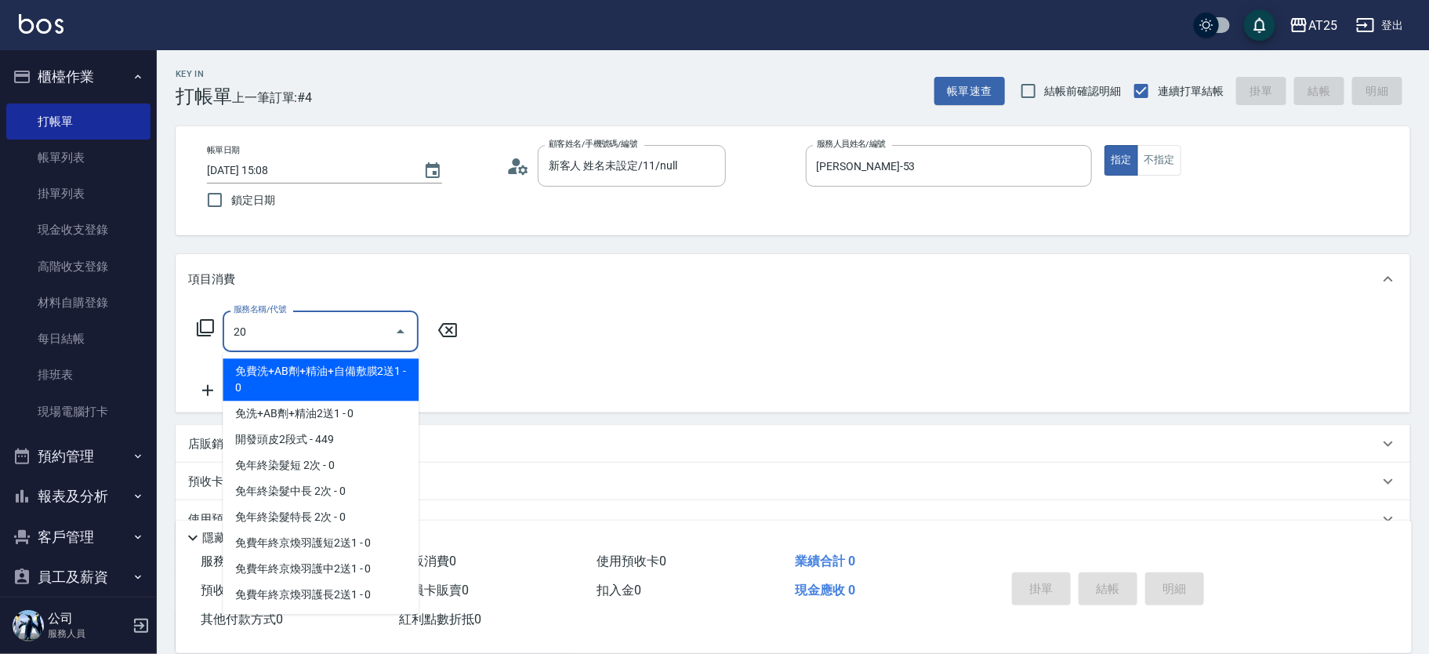
type input "201"
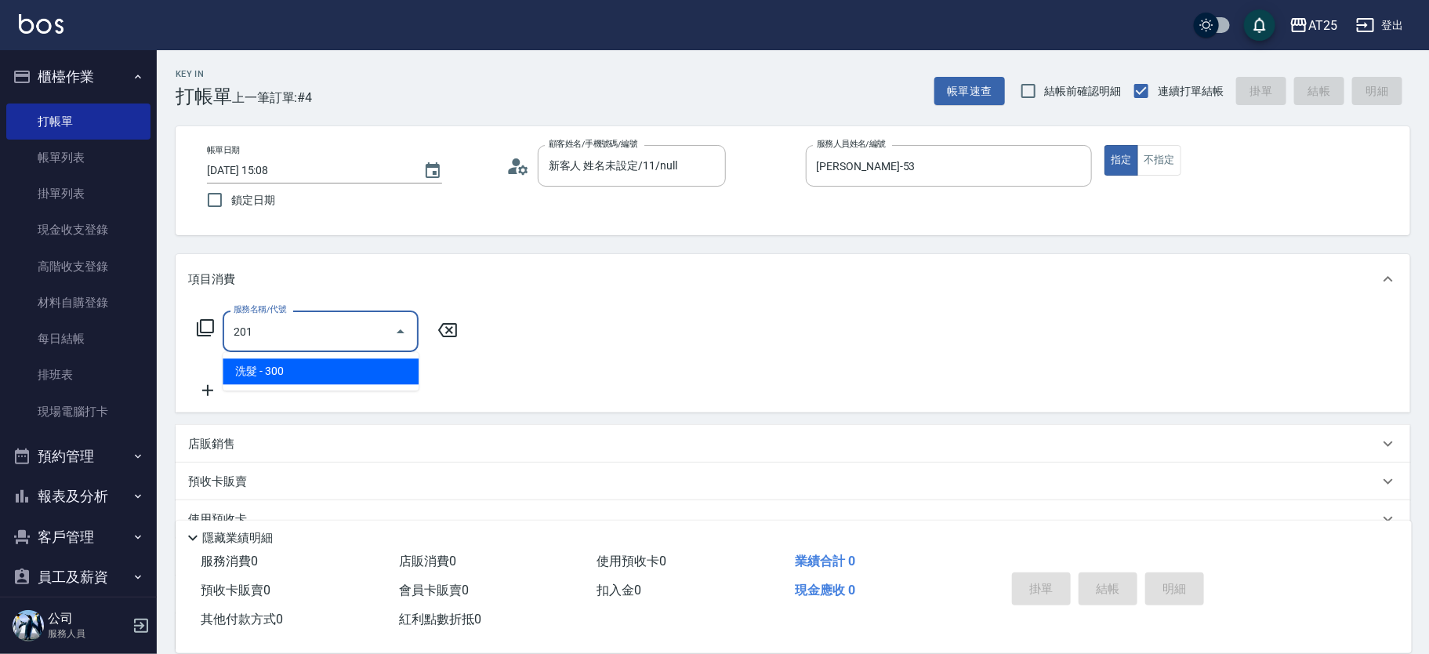
type input "30"
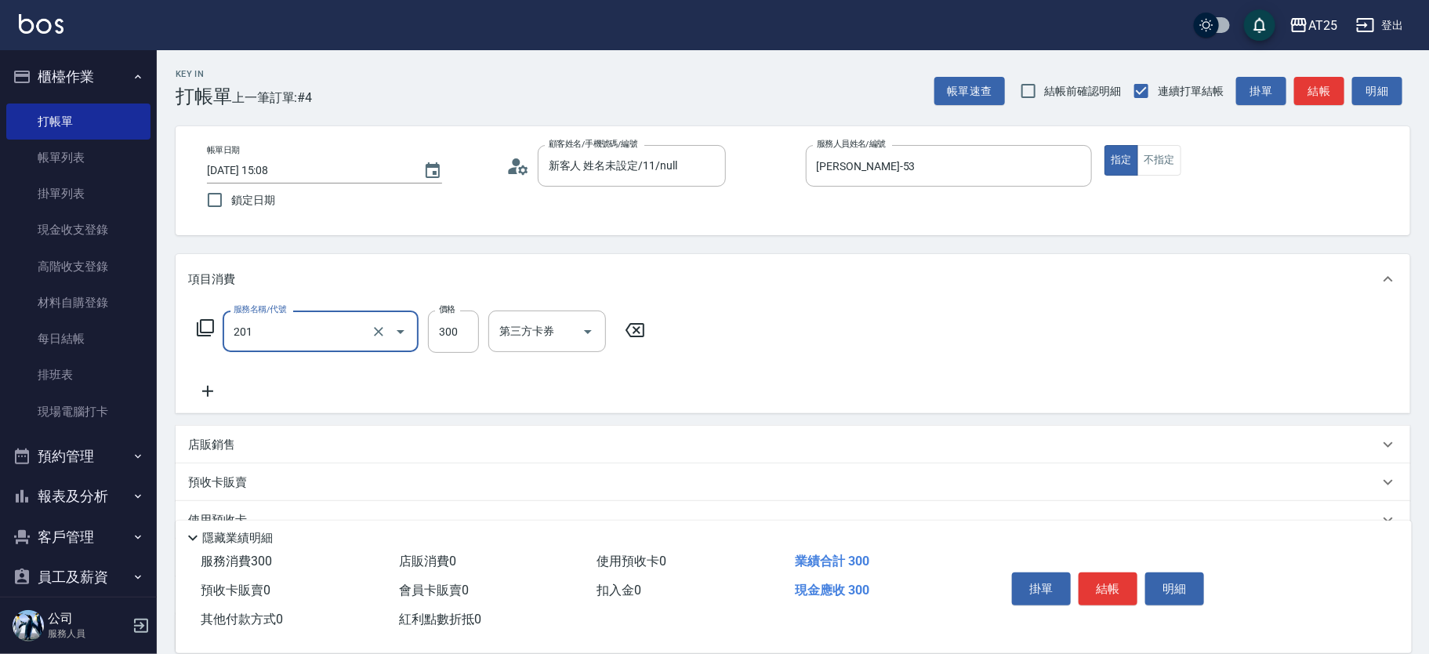
type input "洗髮(201)"
type input "0"
type input "40"
type input "400"
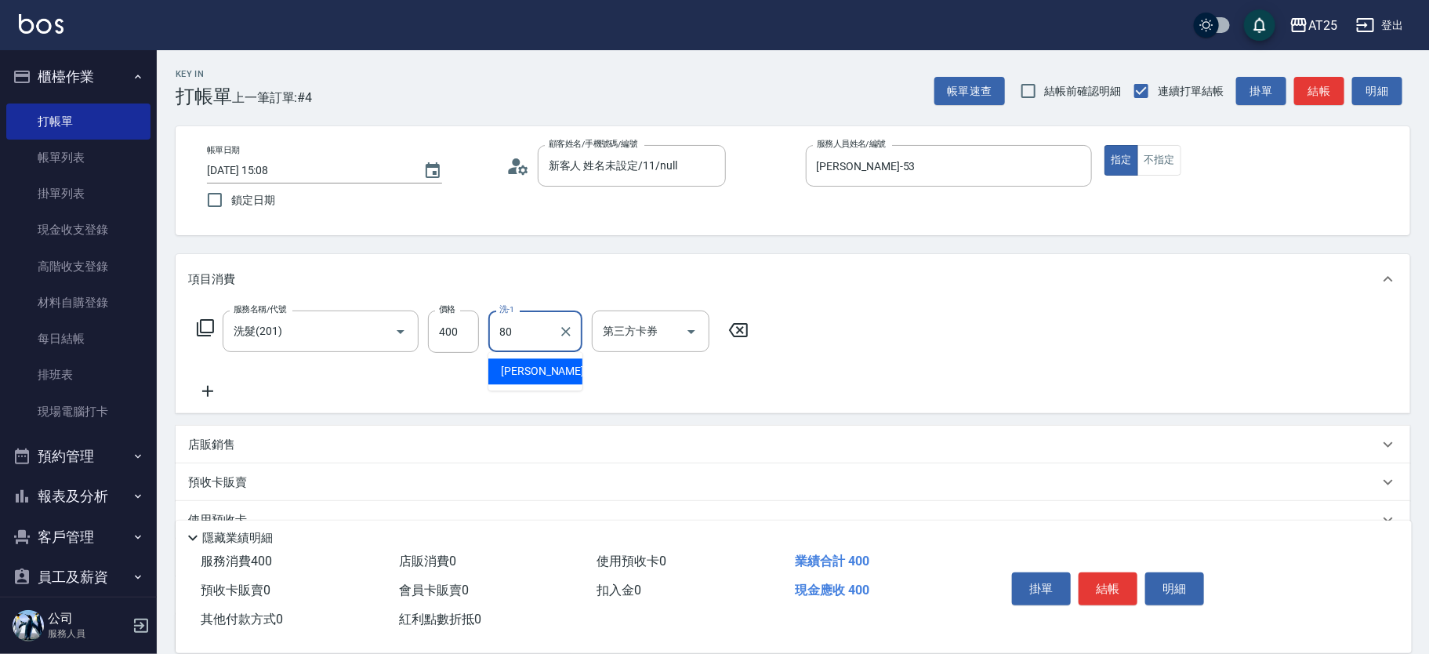
type input "Jessica-80"
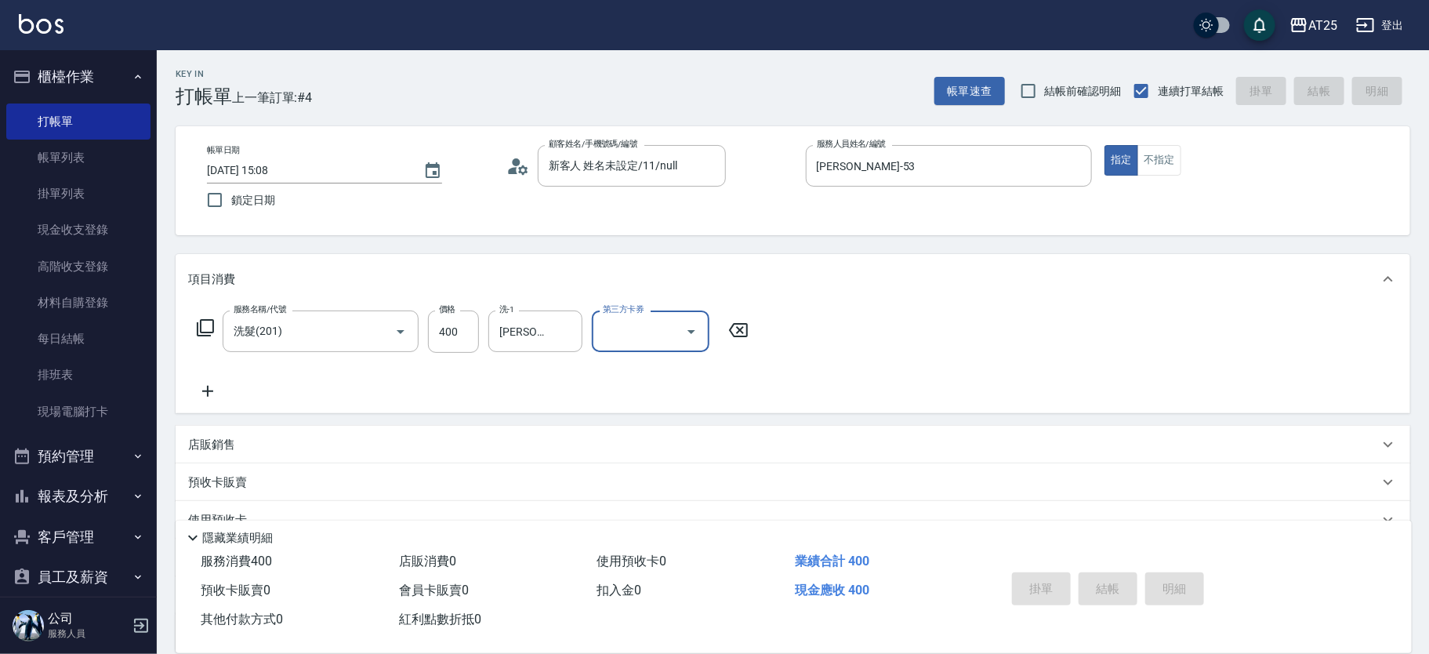
type input "0"
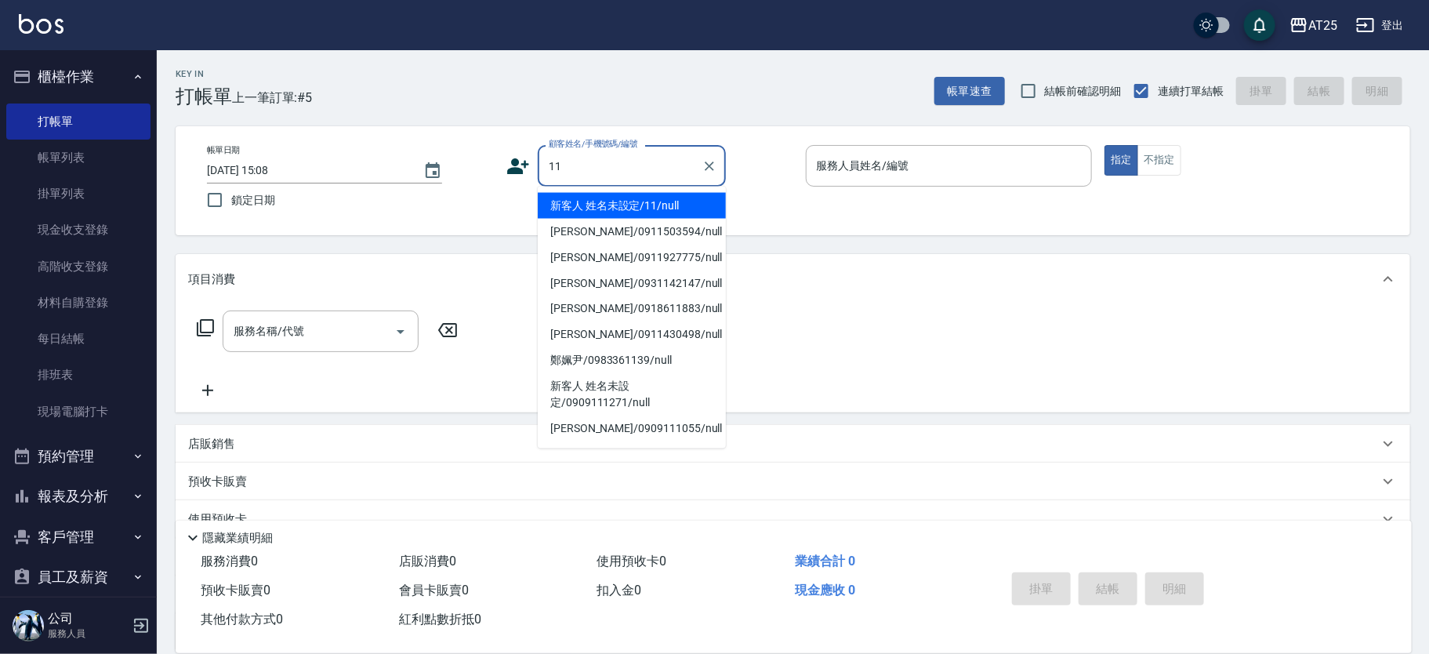
type input "新客人 姓名未設定/11/null"
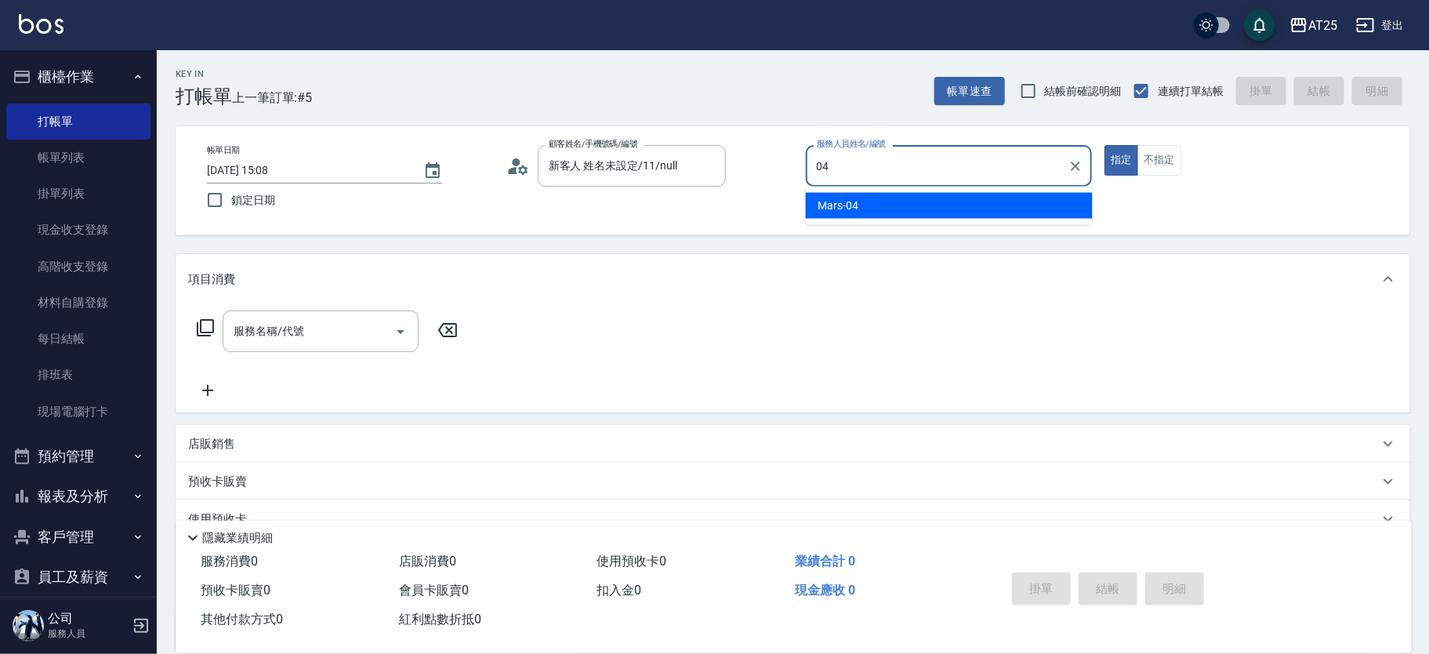
type input "Mars-04"
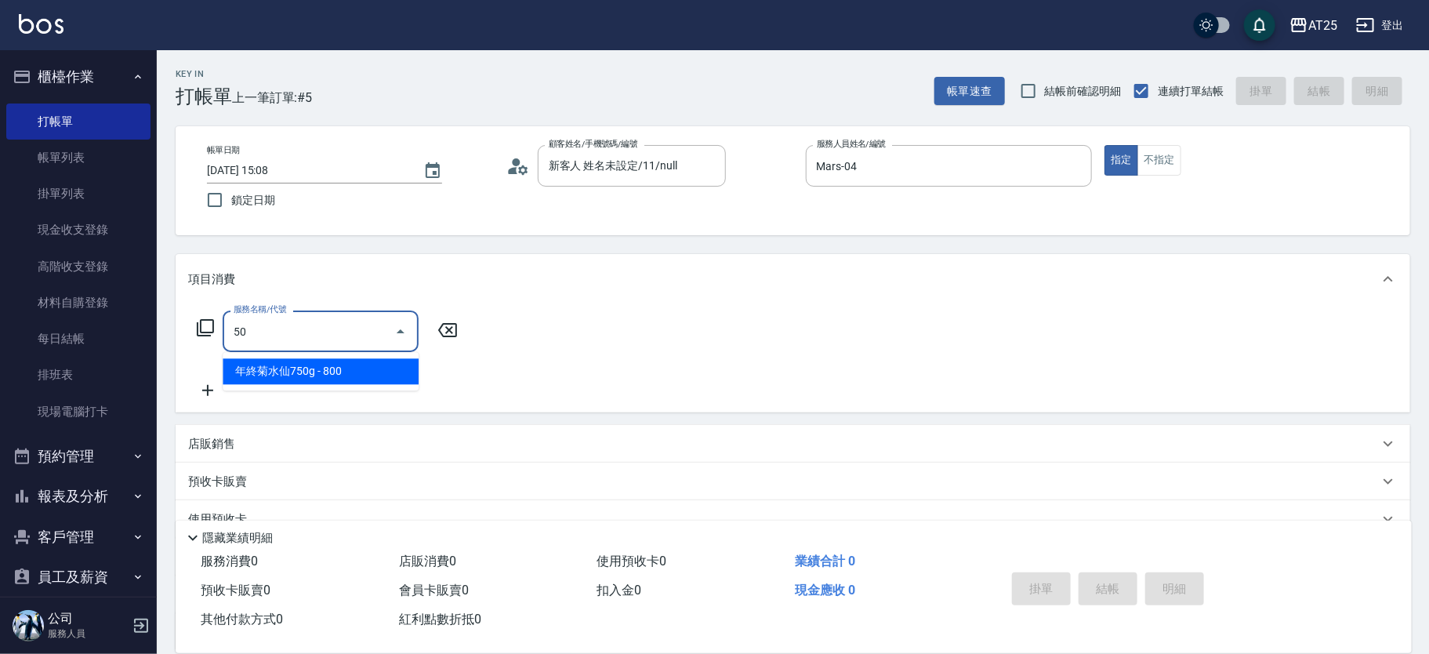
type input "501"
type input "100"
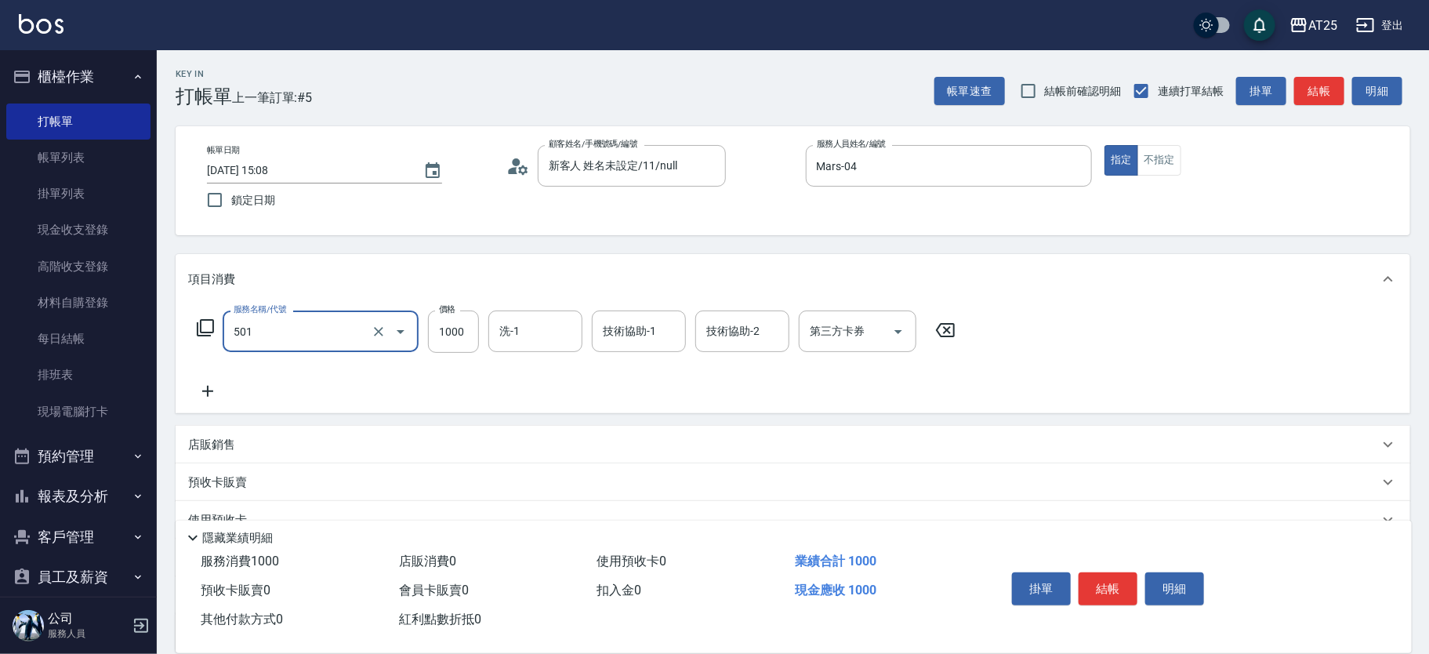
type input "染髮(501)"
type input "0"
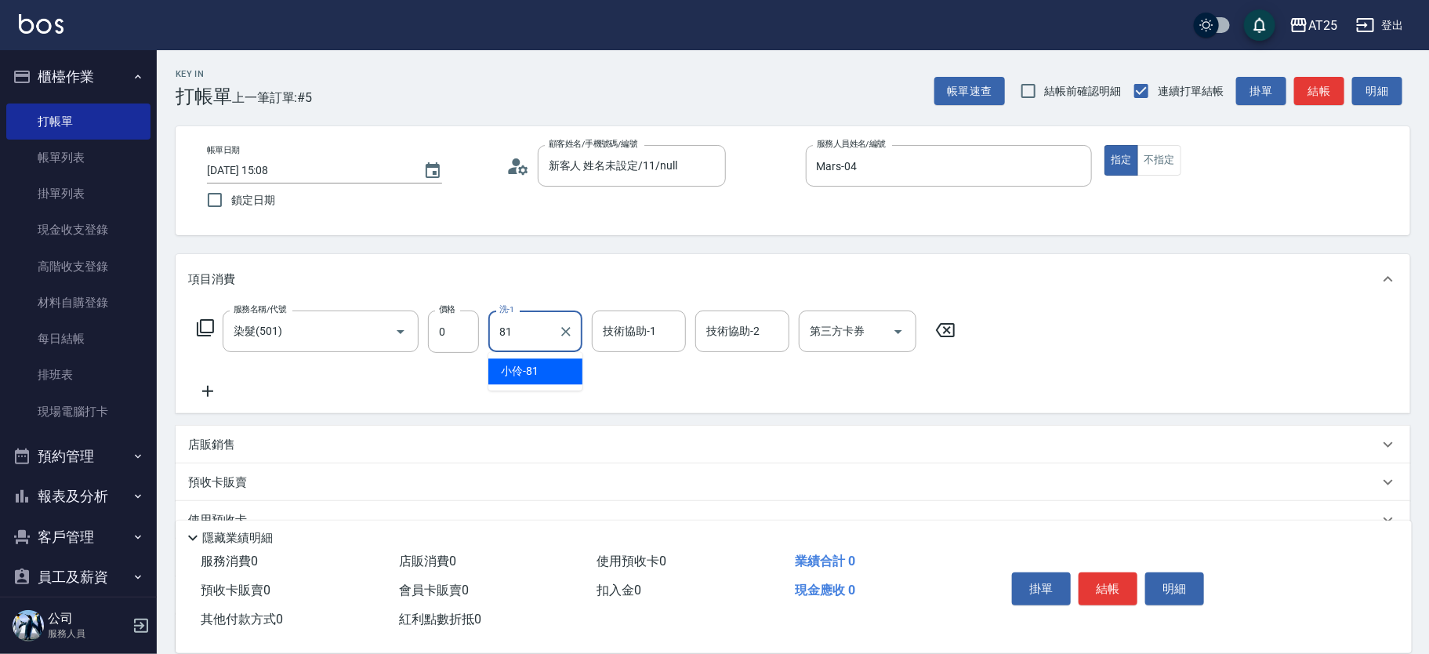
type input "小伶-81"
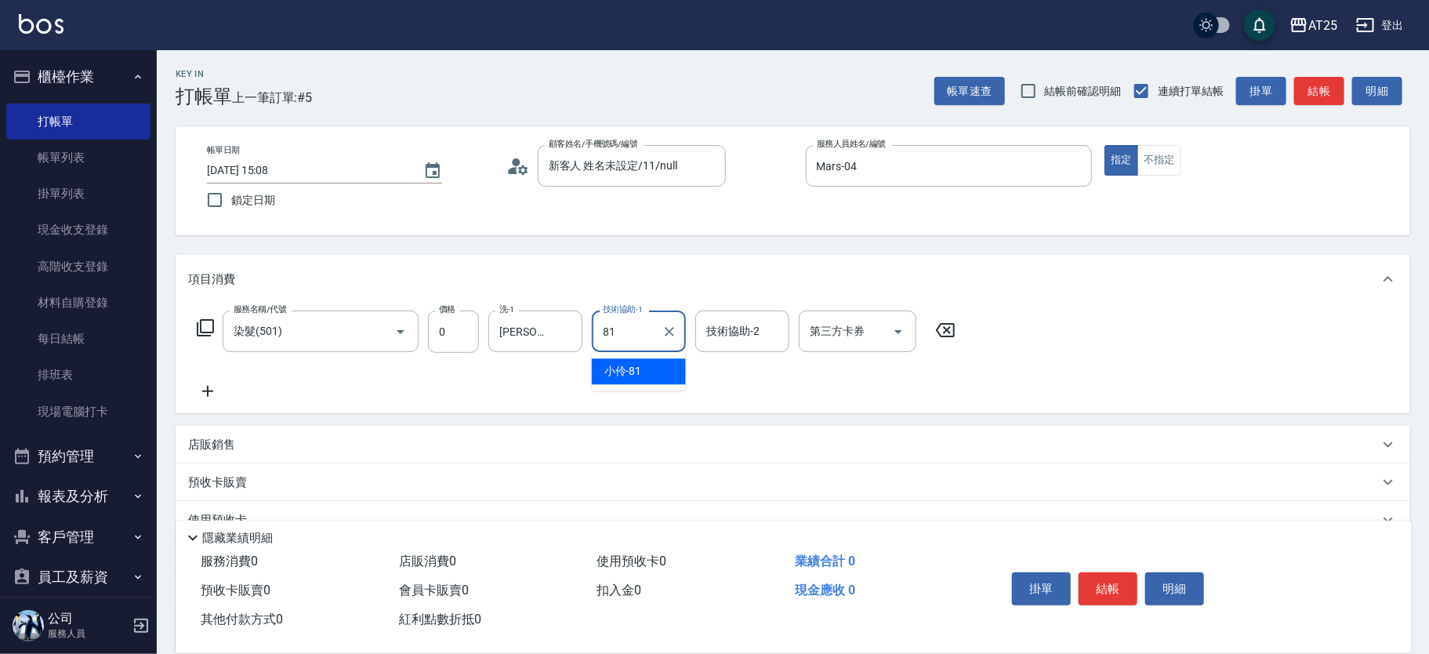
type input "小伶-81"
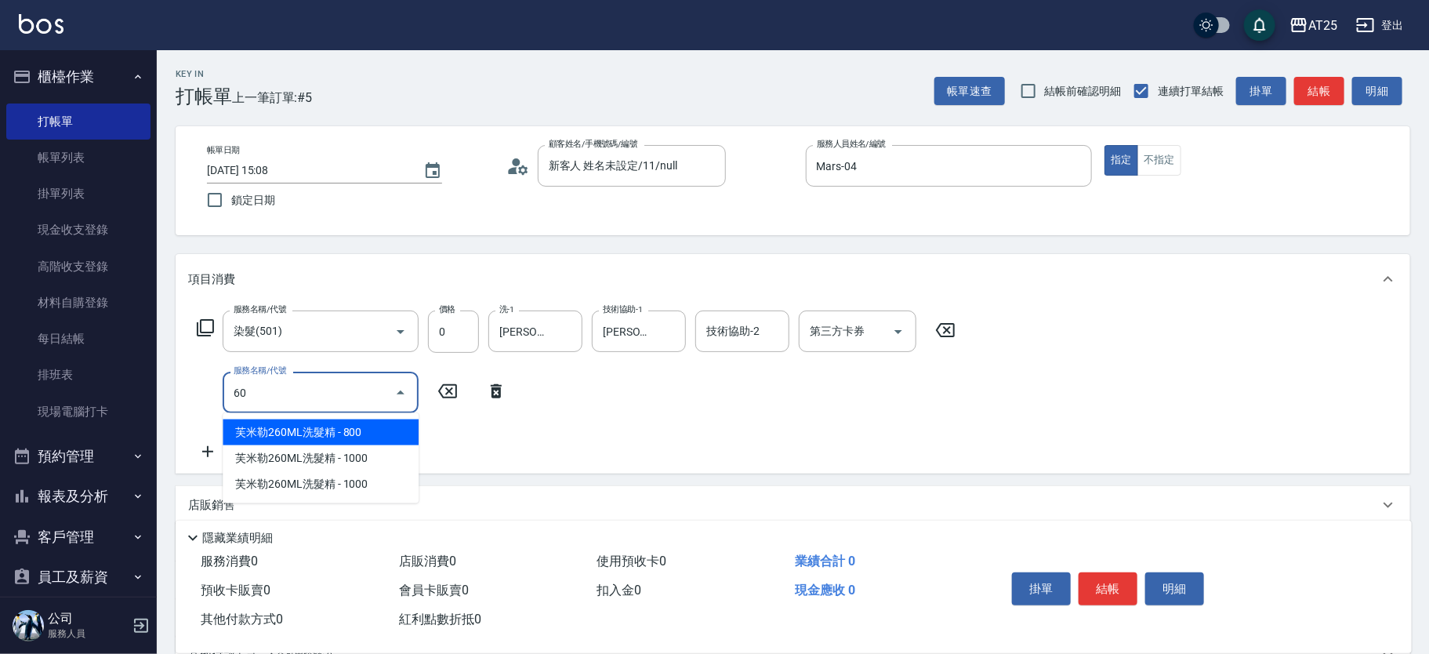
type input "601"
type input "100"
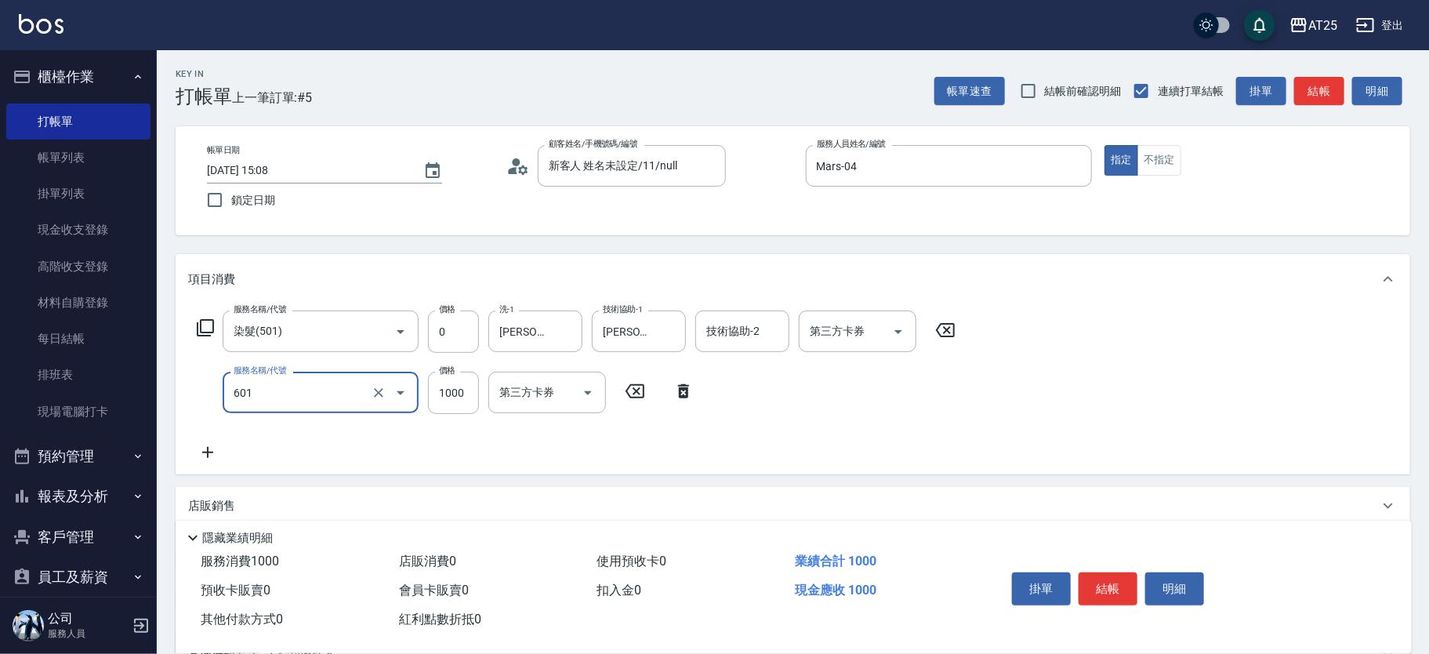
type input "自備護髮(1000上)(601)"
type input "0"
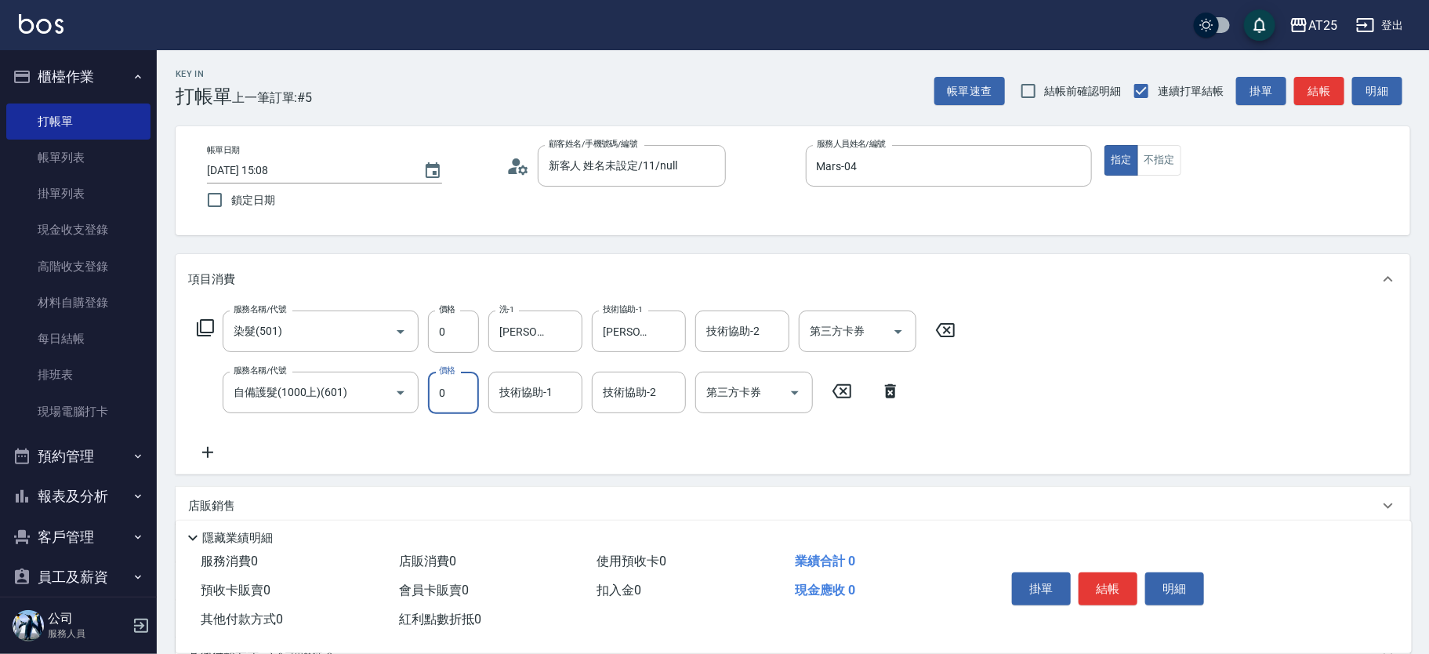
type input "0"
type input "游惠文-61"
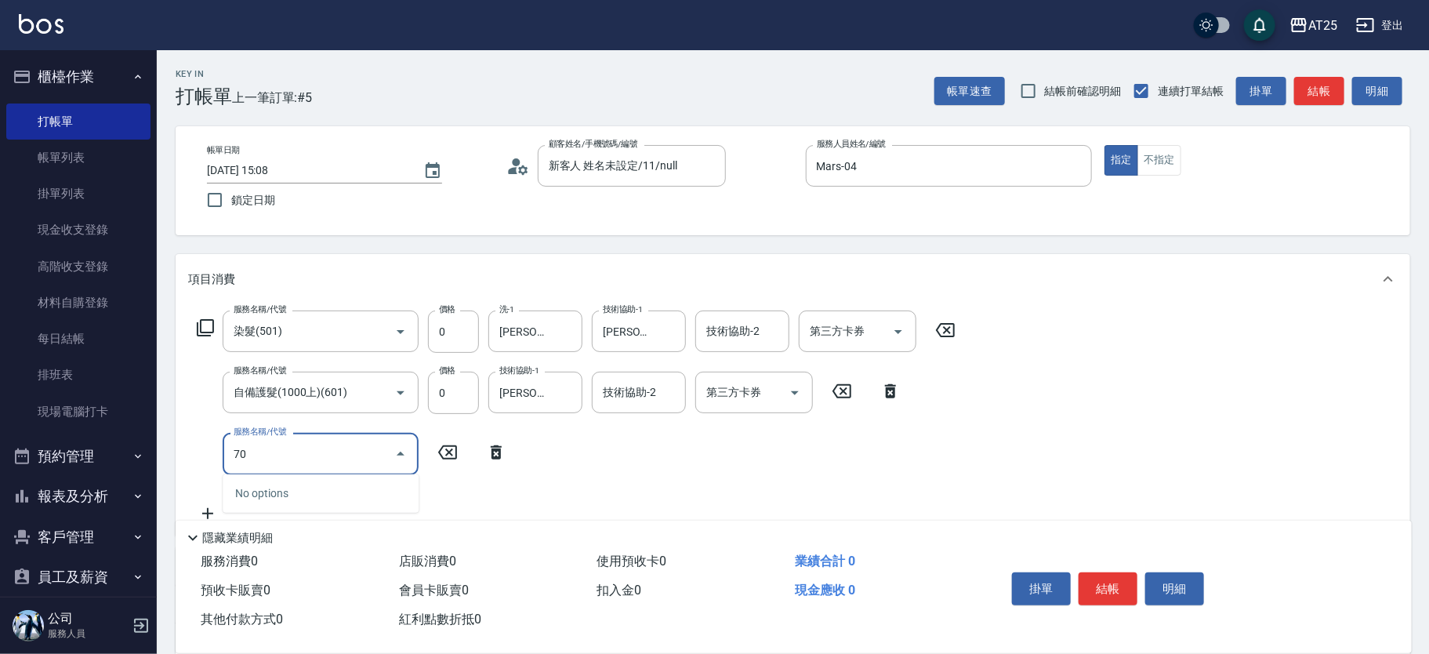
type input "705"
type input "500"
type input "新羽毛鉑金接髮調整(705)"
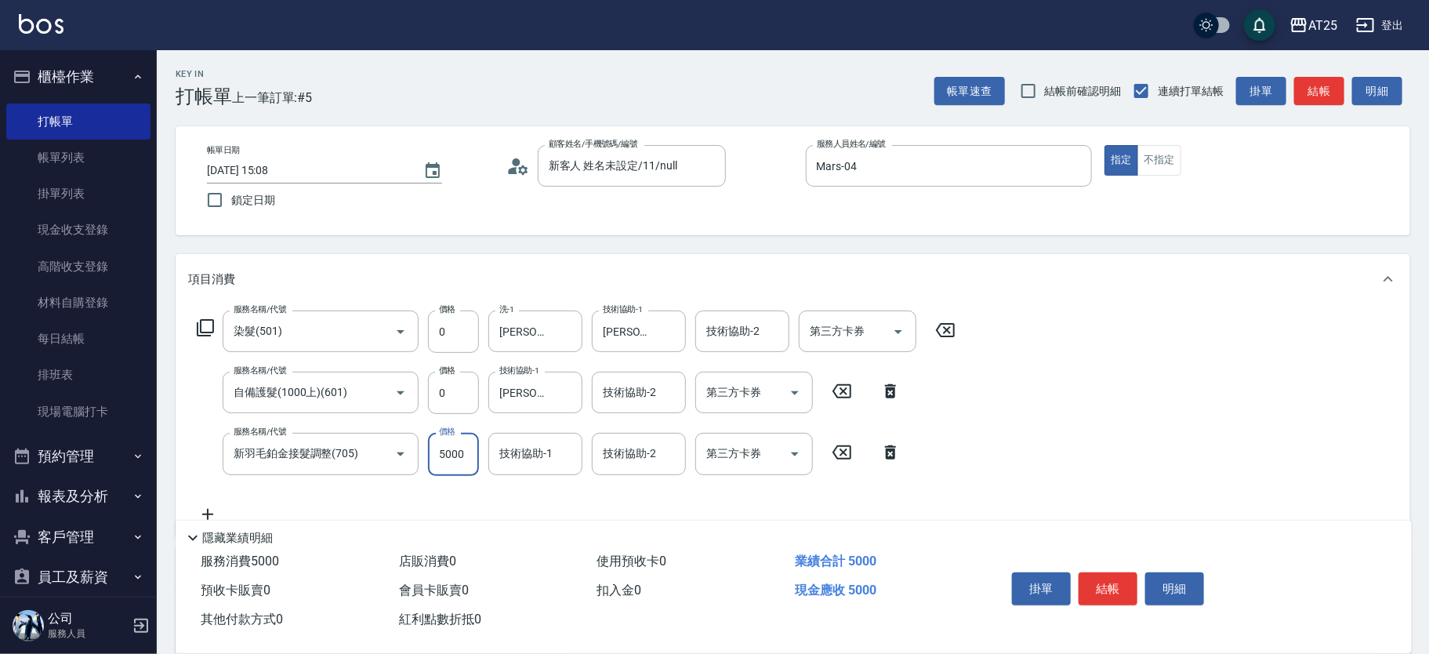
type input "0"
type input "450"
type input "4500"
type input "游惠文-61"
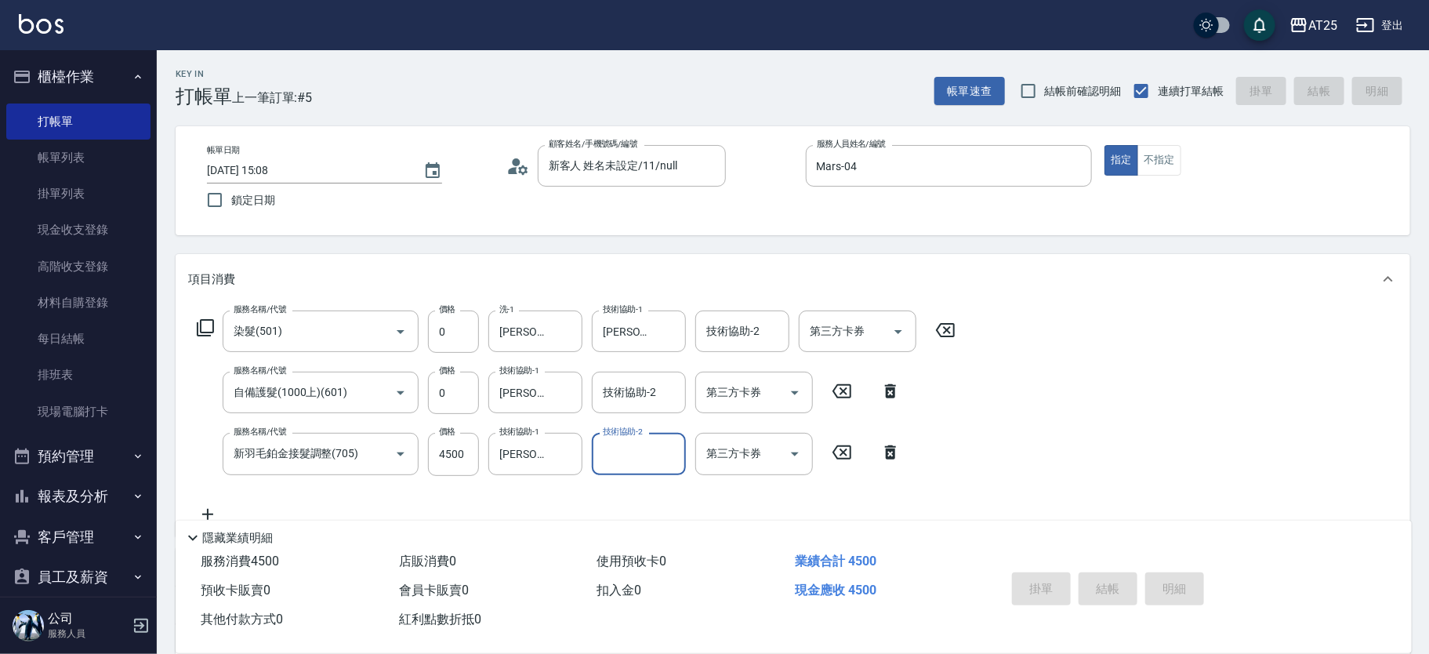
type input "2025/08/19 15:09"
type input "0"
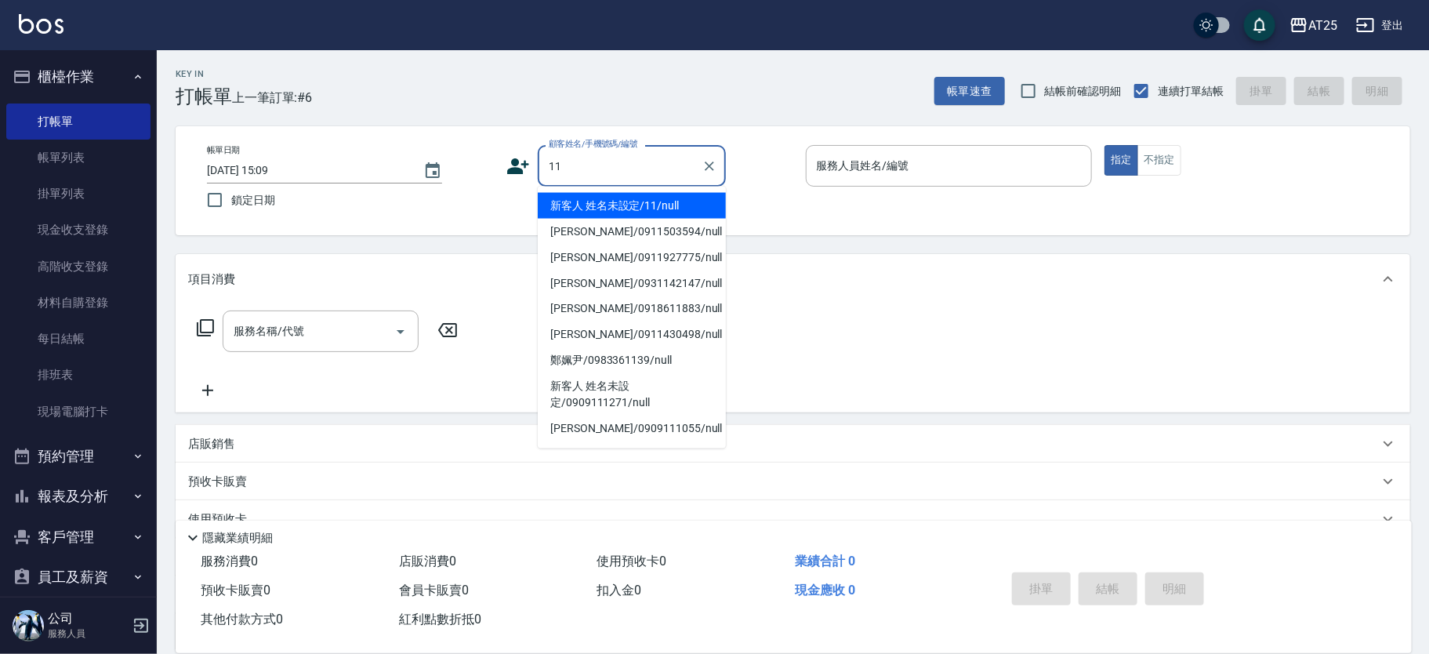
type input "新客人 姓名未設定/11/null"
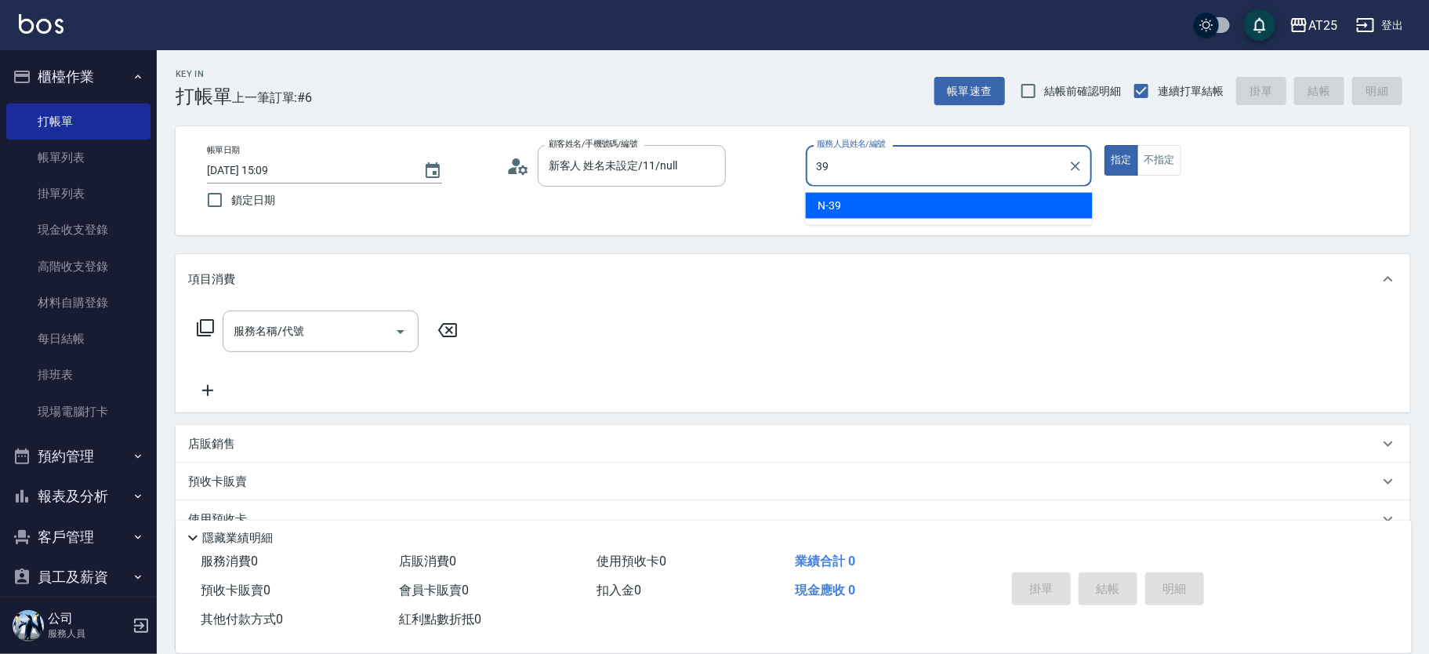
type input "N-39"
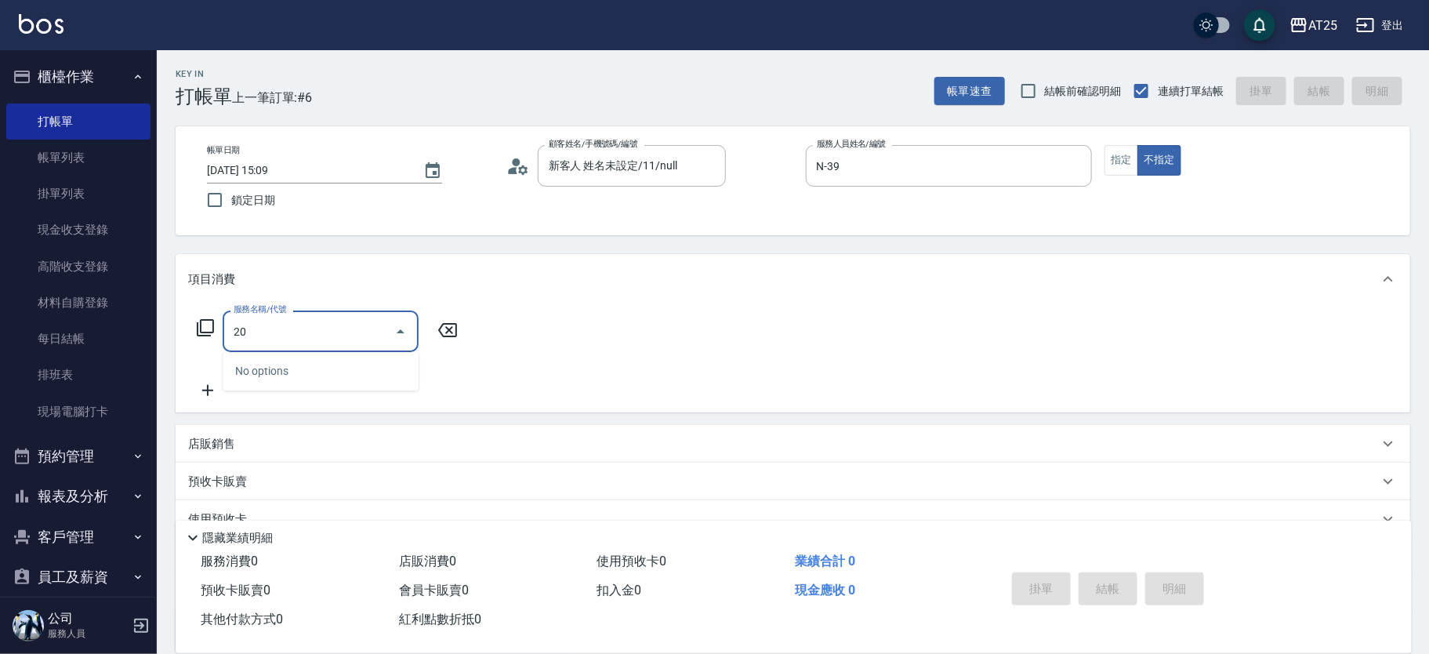
type input "201"
type input "30"
type input "洗髮(201)"
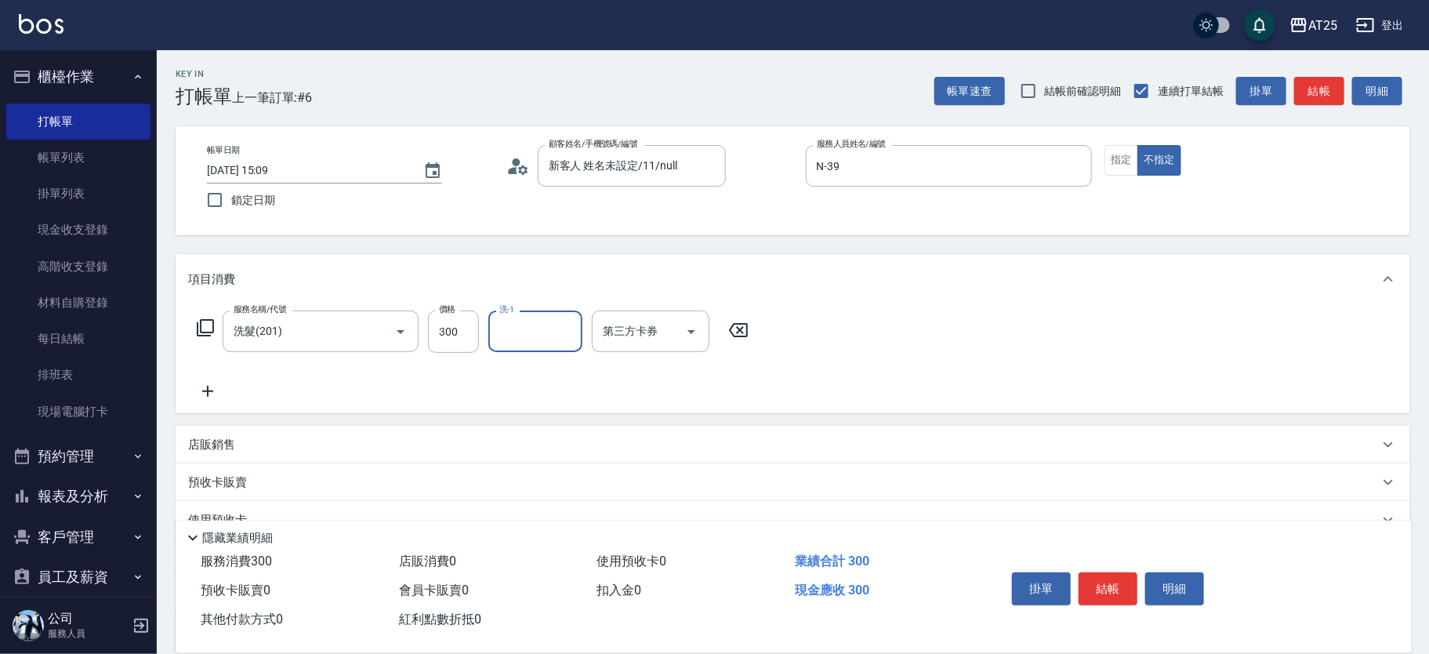
type input "0"
type input "Jessica-80"
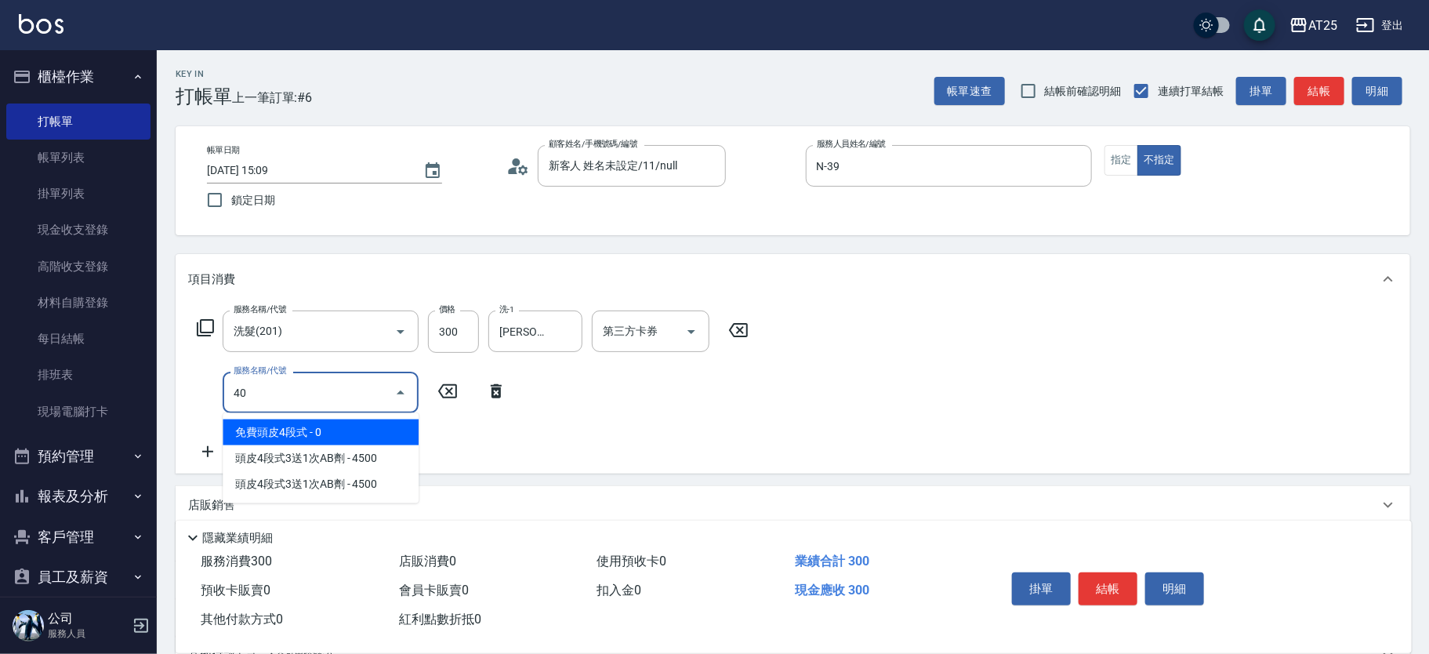
type input "401"
type input "60"
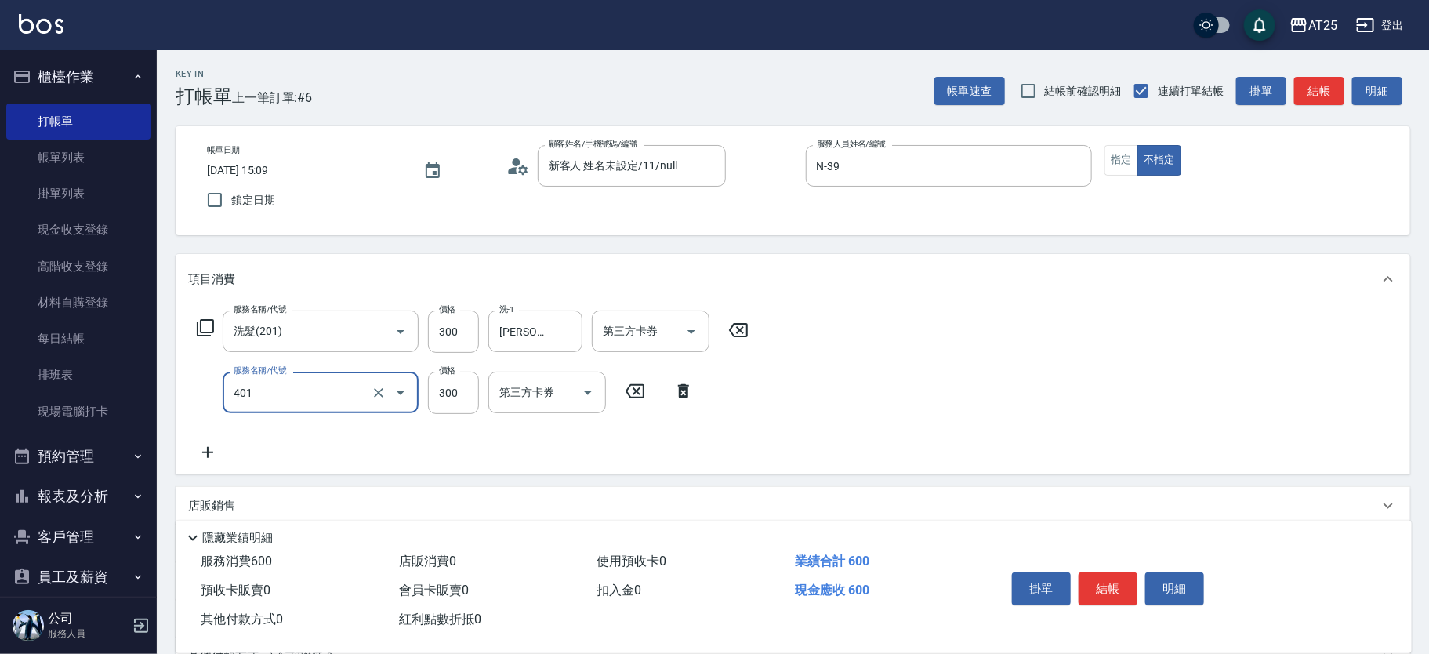
type input "剪髮(401)"
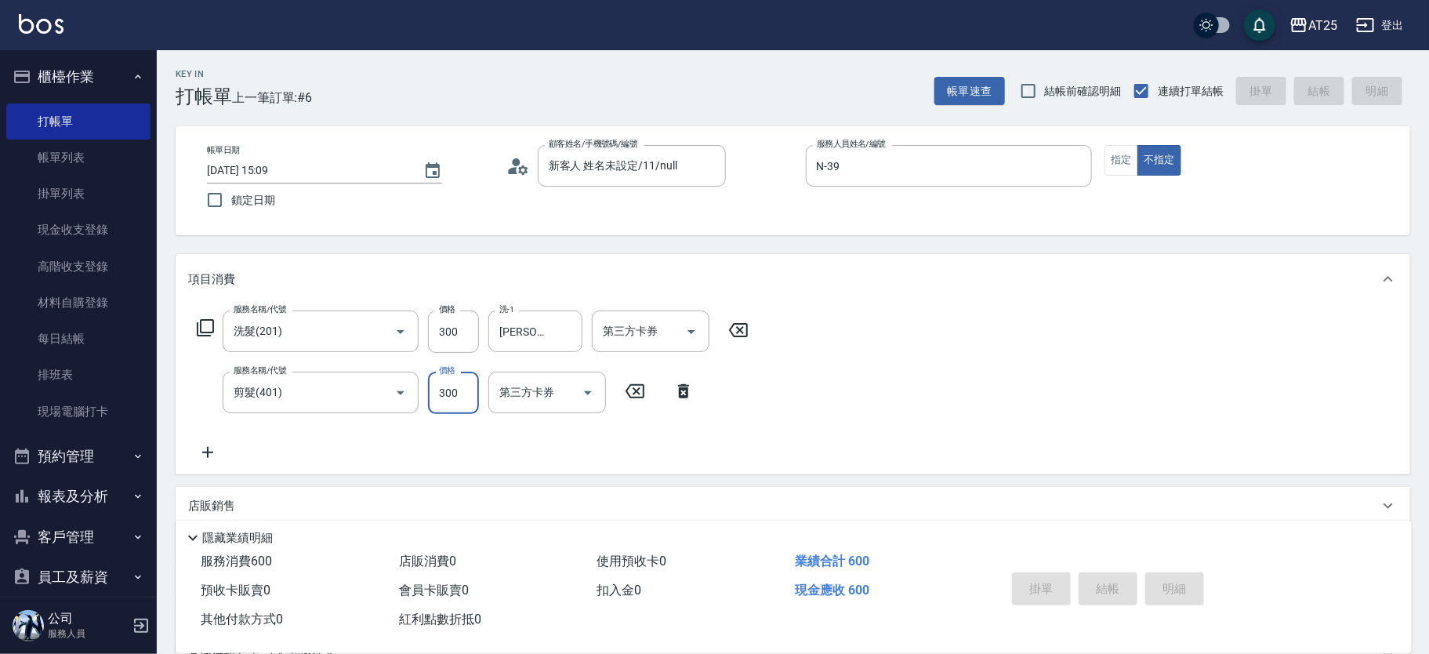
type input "0"
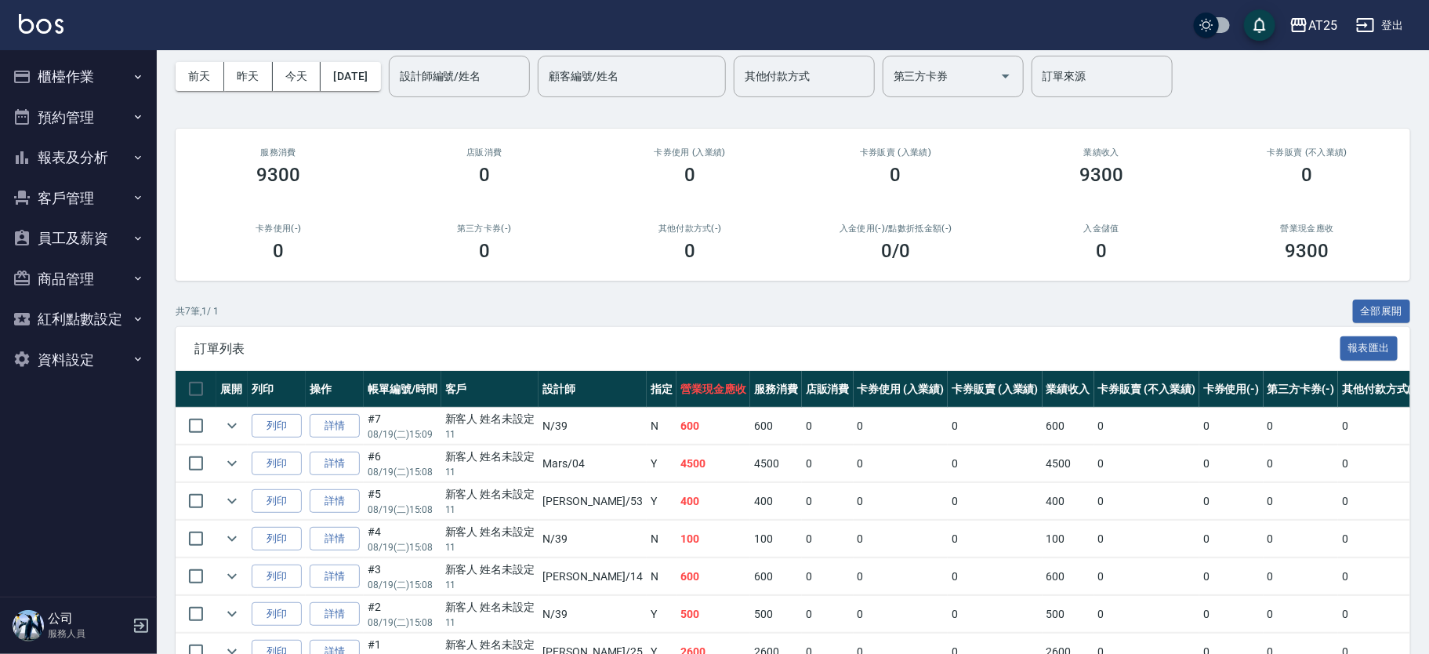
scroll to position [98, 0]
